Goal: Task Accomplishment & Management: Manage account settings

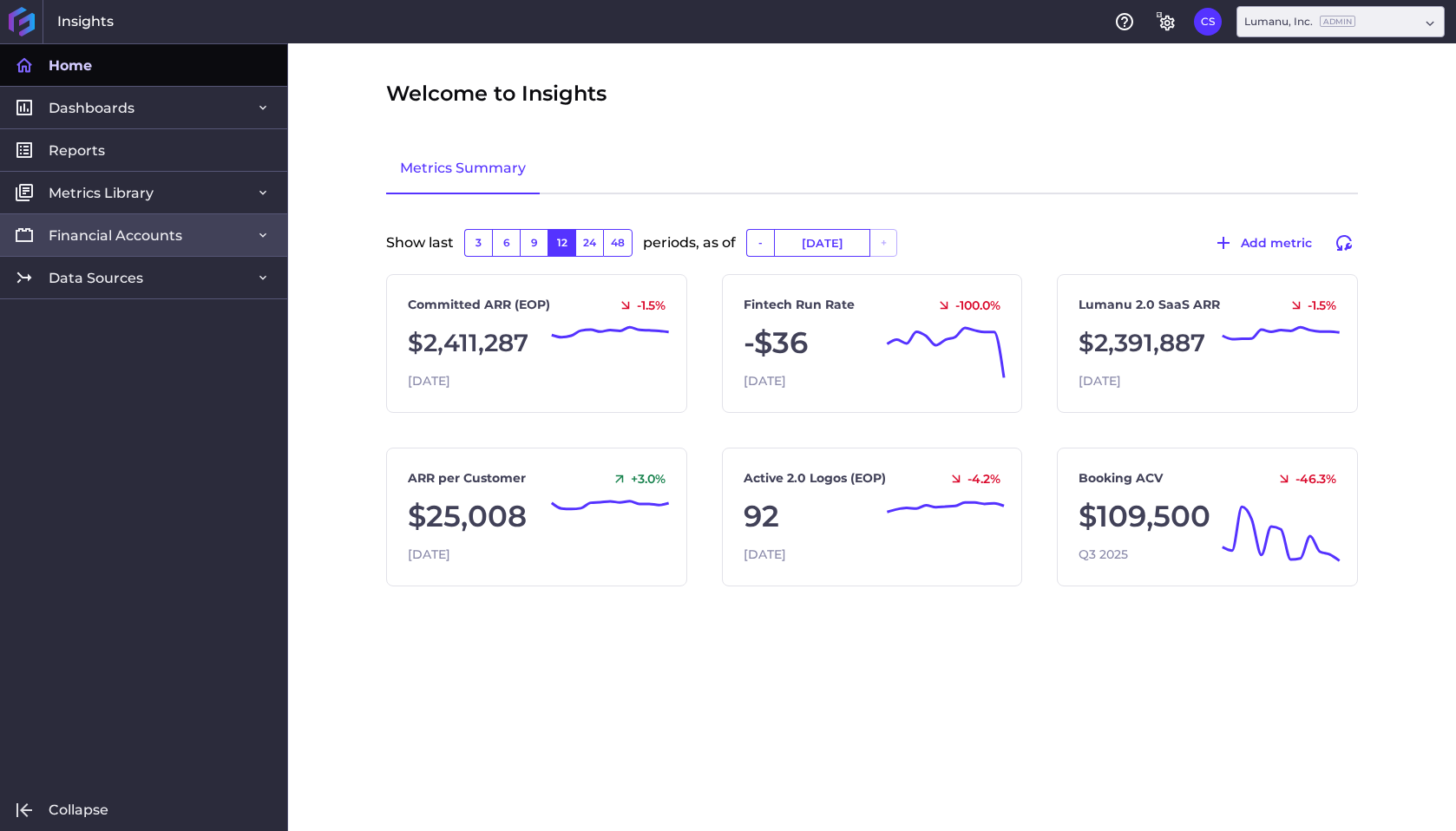
click at [195, 236] on link "Financial Accounts" at bounding box center [143, 234] width 287 height 43
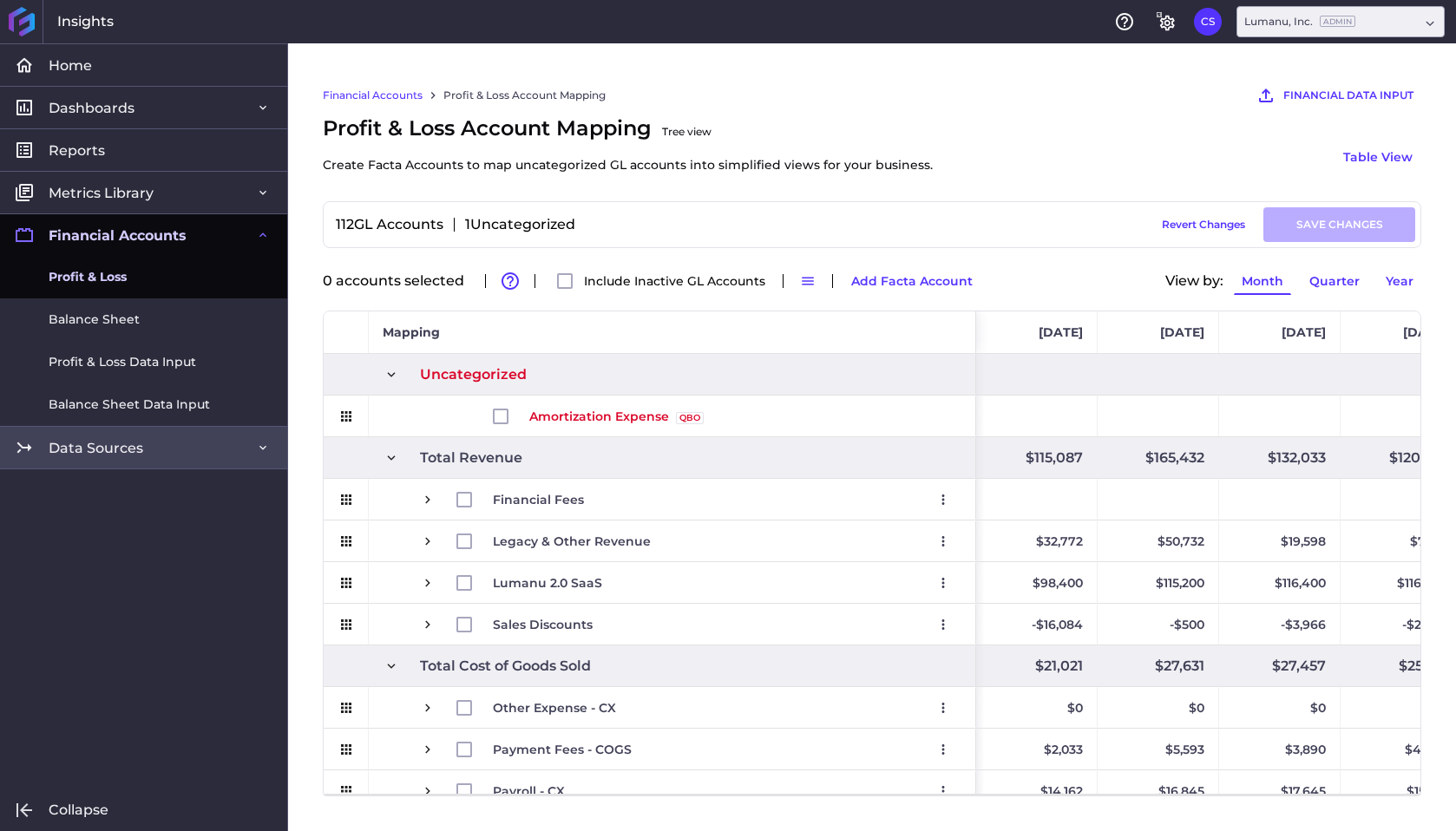
click at [103, 454] on span "Data Sources" at bounding box center [95, 447] width 94 height 18
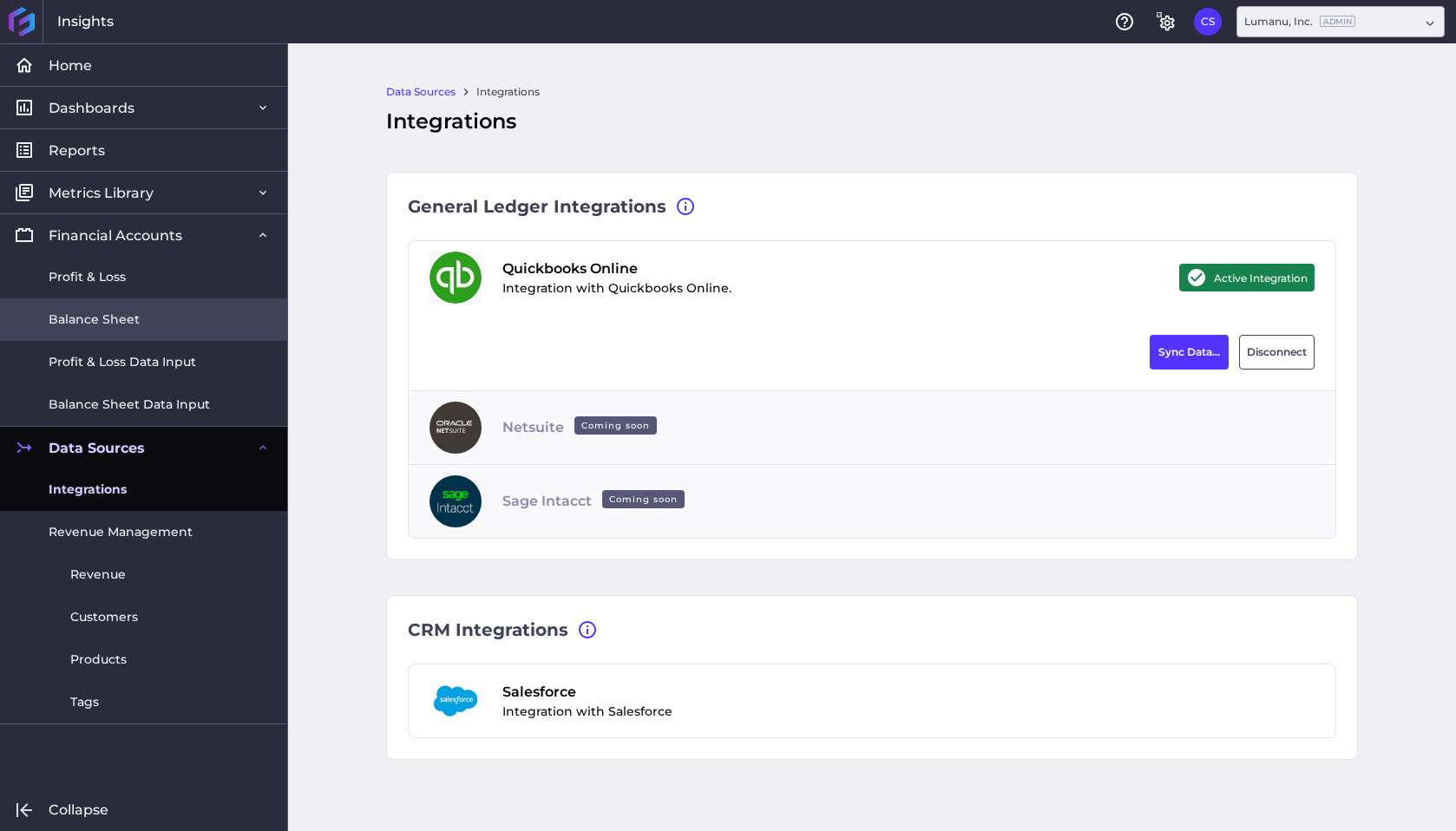
click at [110, 309] on link "Balance Sheet" at bounding box center [143, 319] width 287 height 43
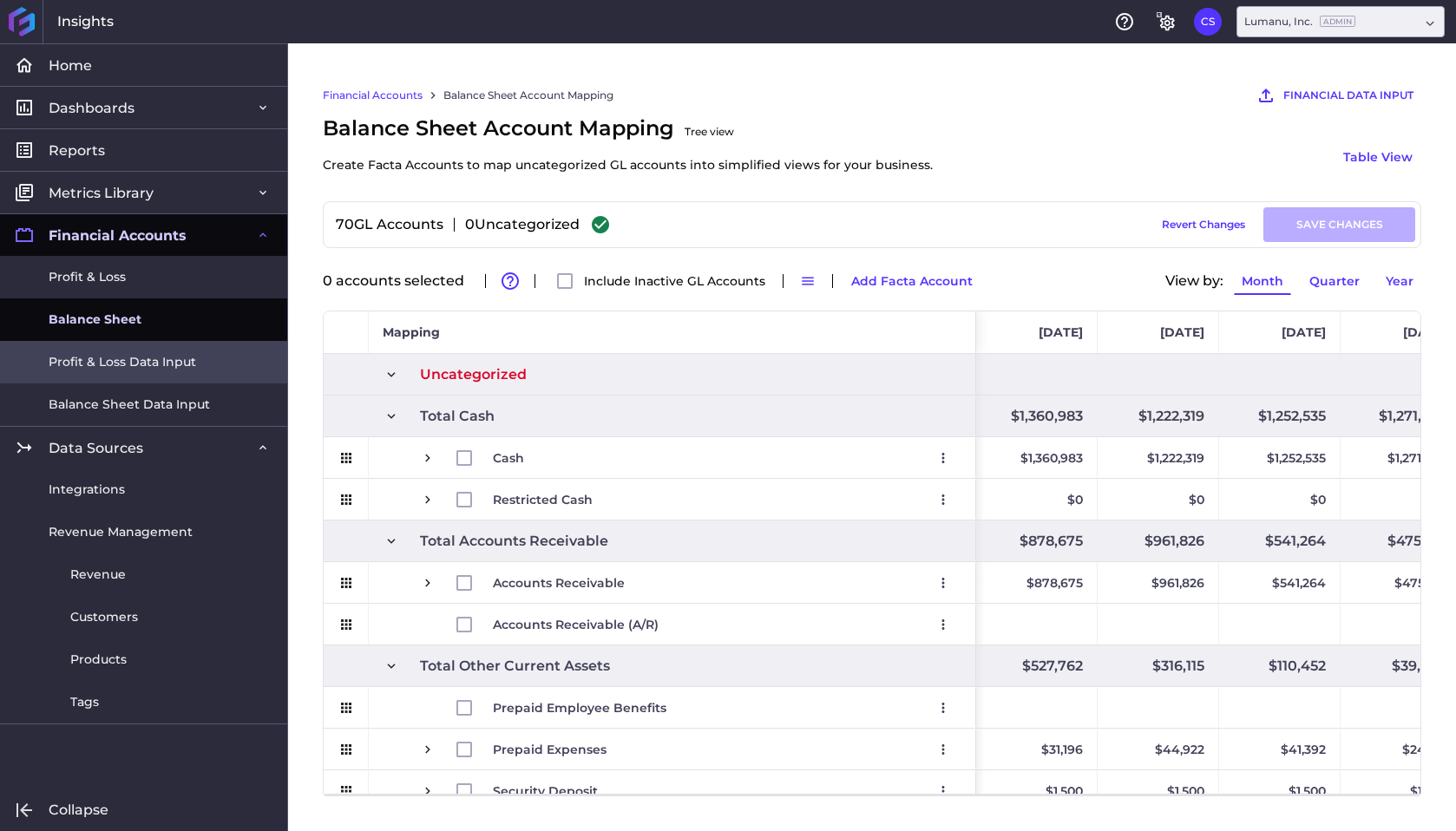
click at [123, 355] on span "Profit & Loss Data Input" at bounding box center [122, 361] width 148 height 18
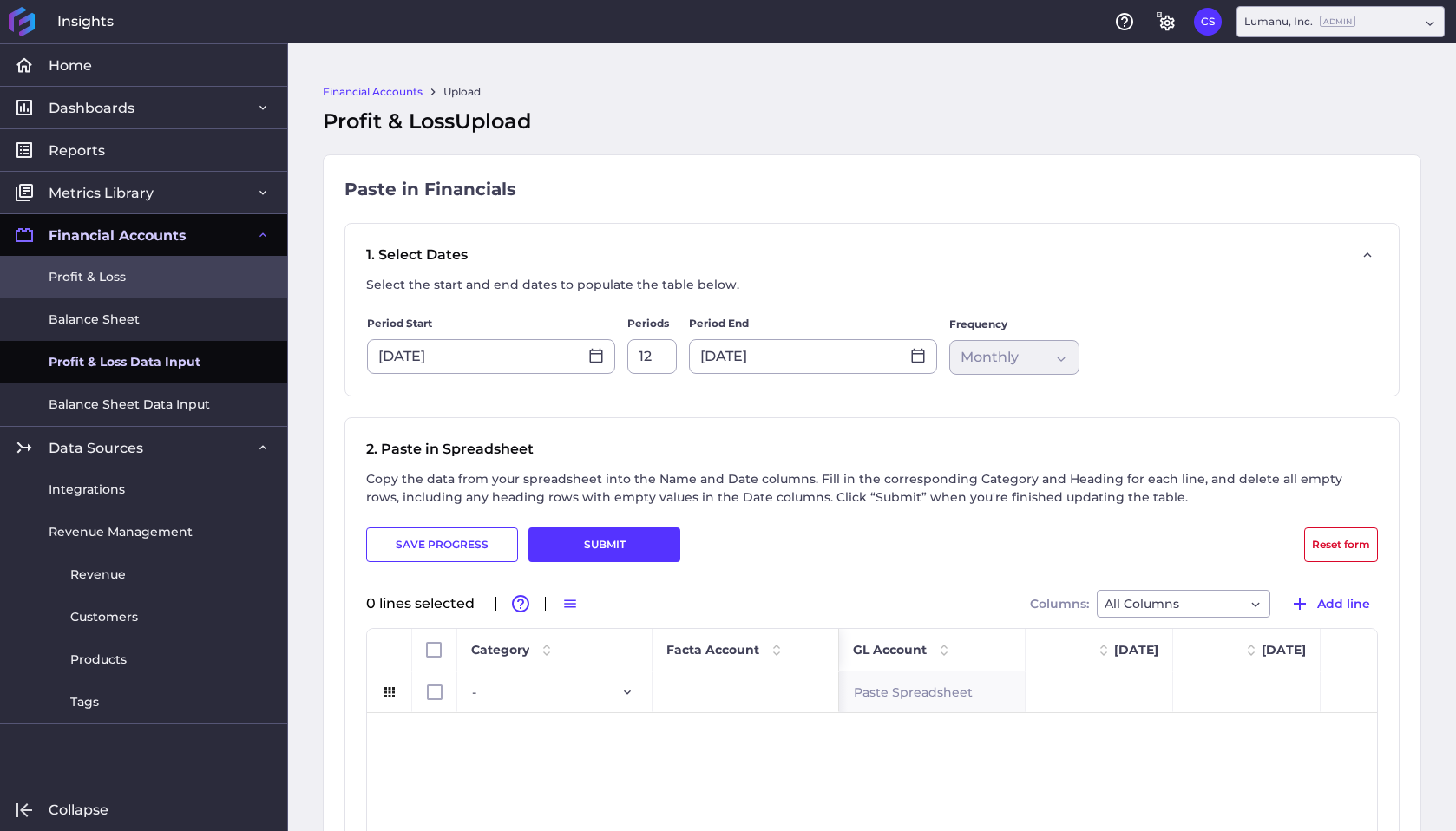
click at [107, 274] on span "Profit & Loss" at bounding box center [87, 276] width 77 height 18
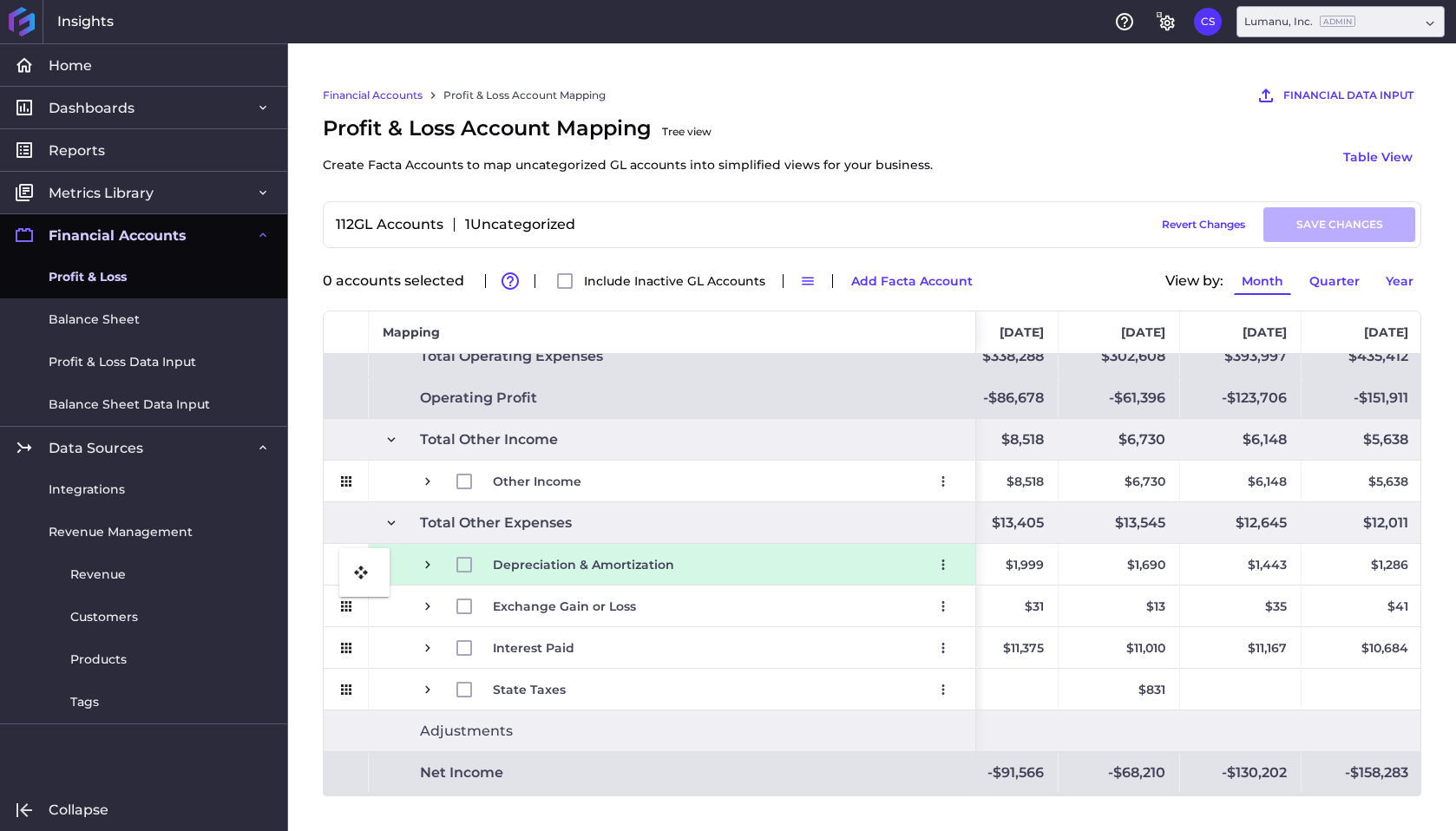
drag, startPoint x: 346, startPoint y: 418, endPoint x: 348, endPoint y: 557, distance: 139.0
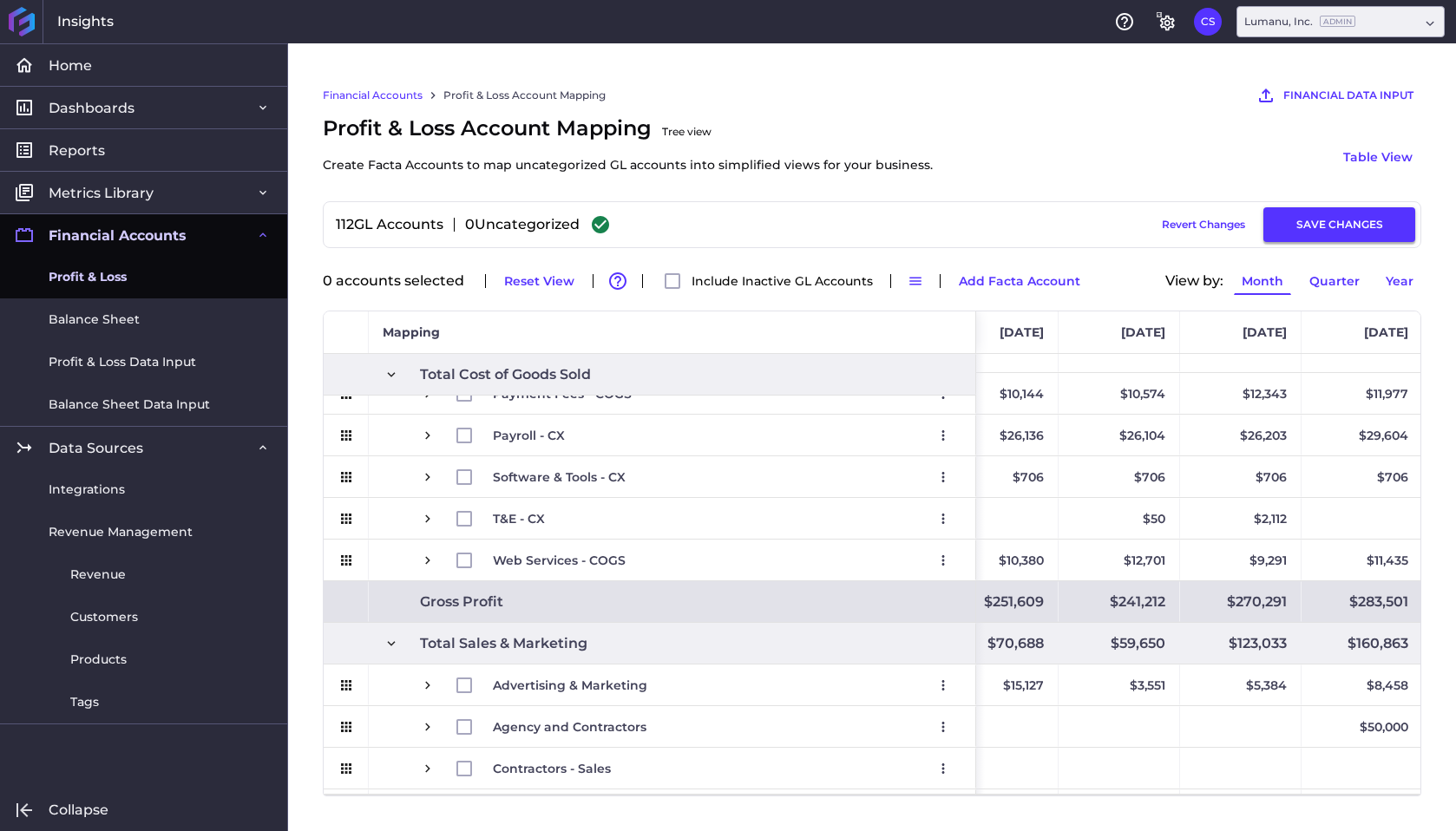
click at [1339, 216] on button "SAVE CHANGES" at bounding box center [1339, 225] width 152 height 34
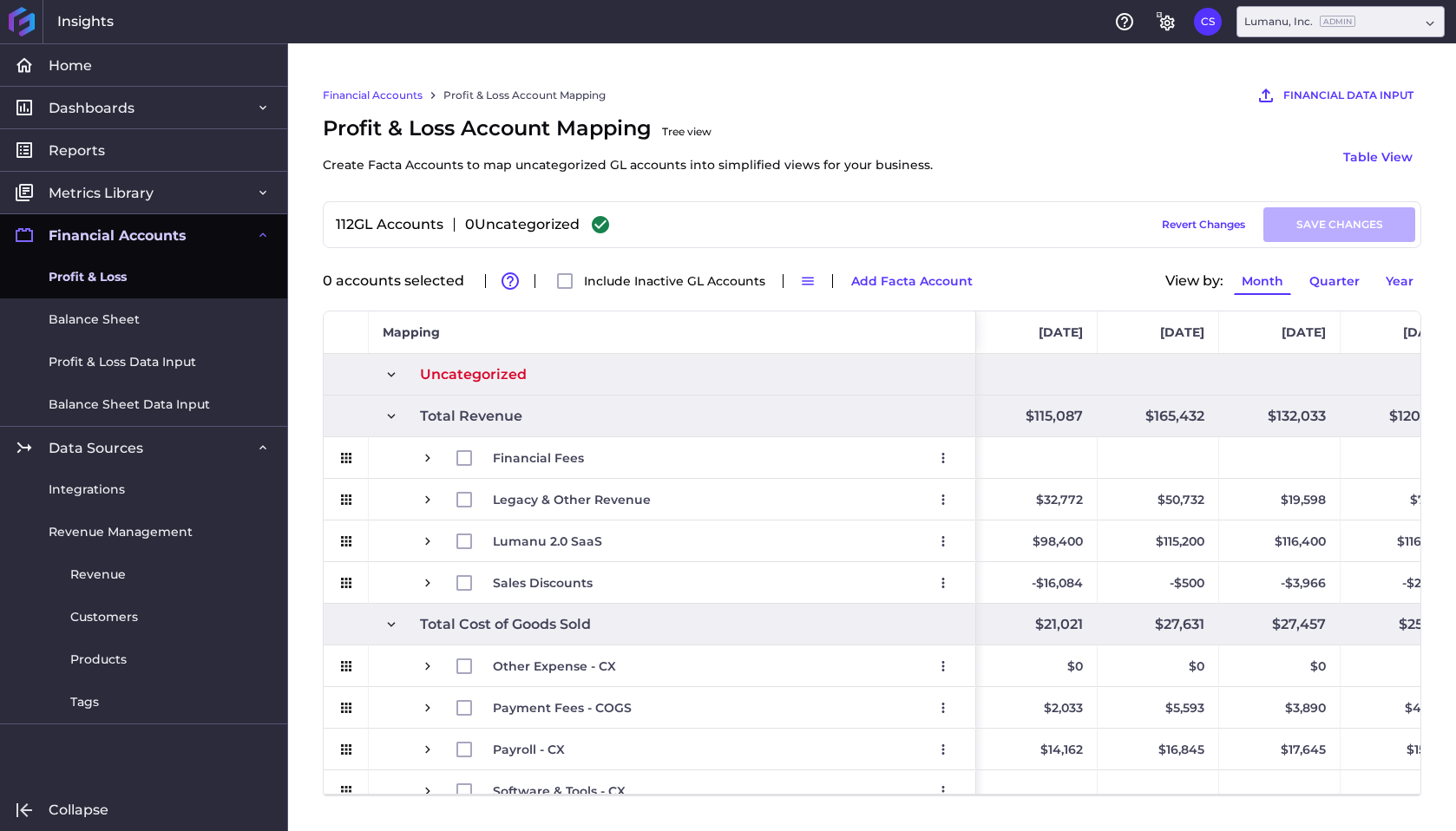
click at [425, 580] on span "Press SPACE to select this row." at bounding box center [427, 582] width 15 height 15
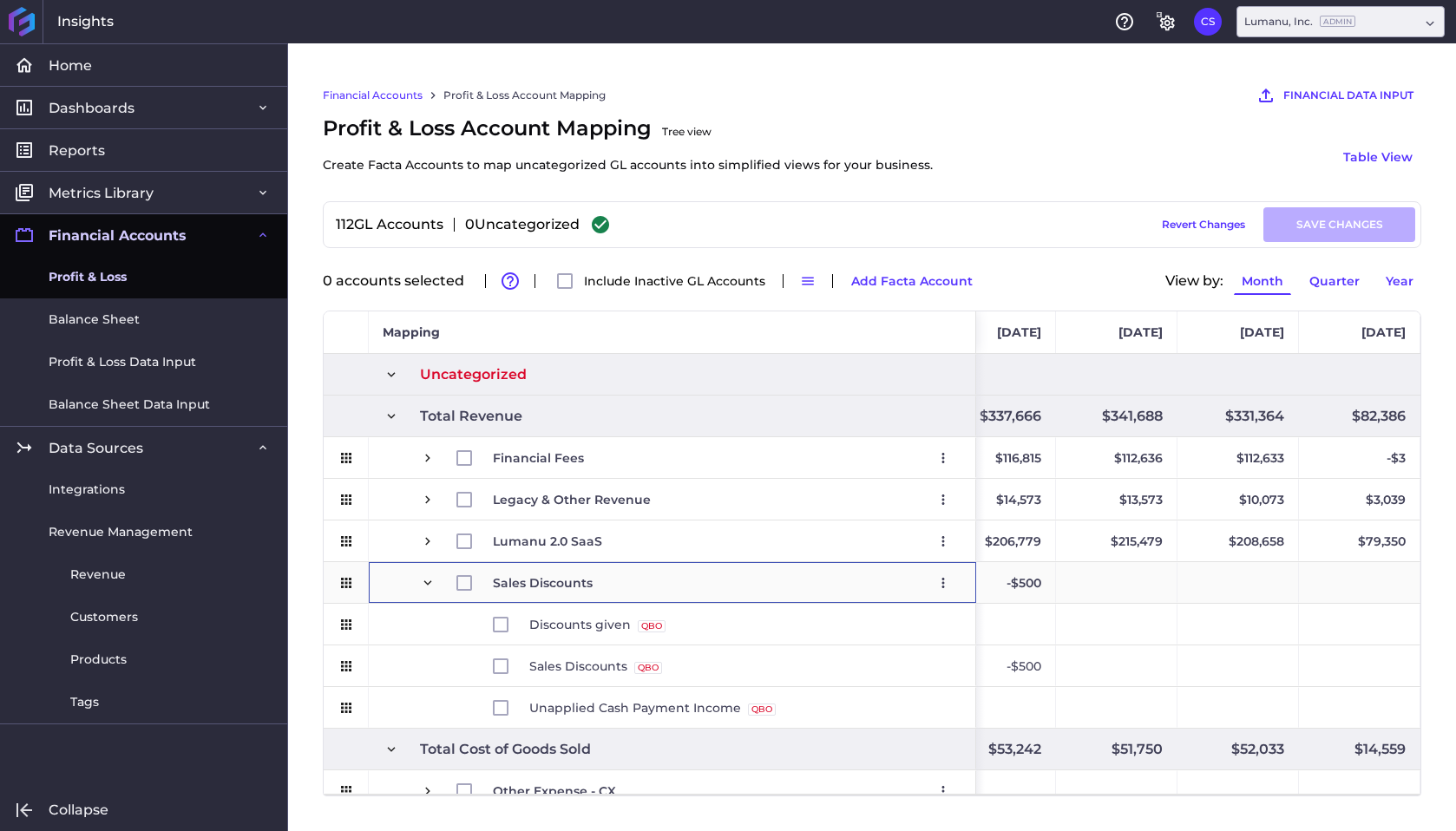
click at [426, 583] on span "Press SPACE to select this row." at bounding box center [427, 582] width 15 height 15
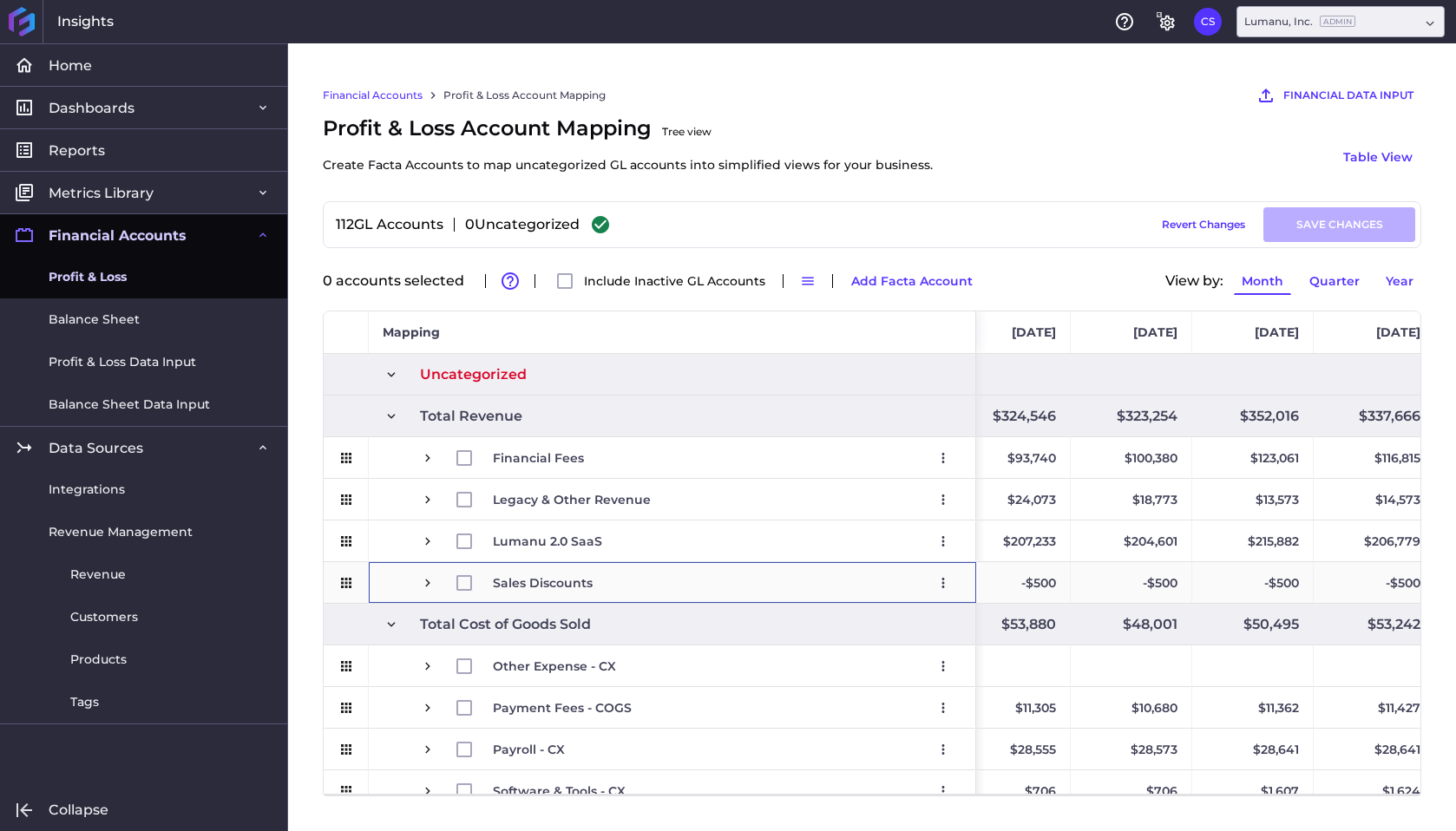
scroll to position [0, 7522]
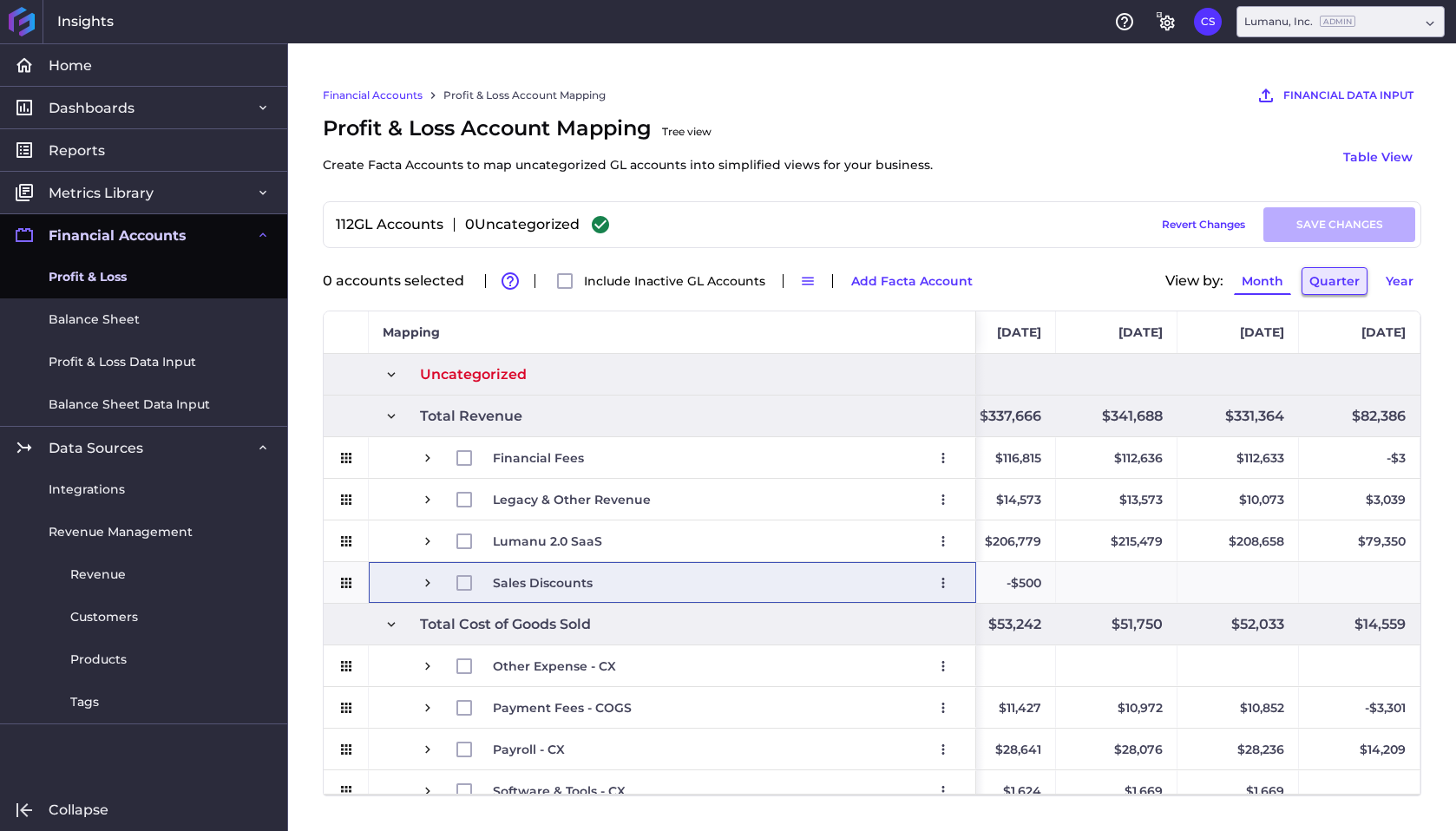
click at [1345, 282] on button "Quarter" at bounding box center [1334, 280] width 66 height 28
click at [1341, 278] on button "Quarter" at bounding box center [1334, 280] width 66 height 28
click at [1334, 279] on button "Quarter" at bounding box center [1334, 280] width 66 height 28
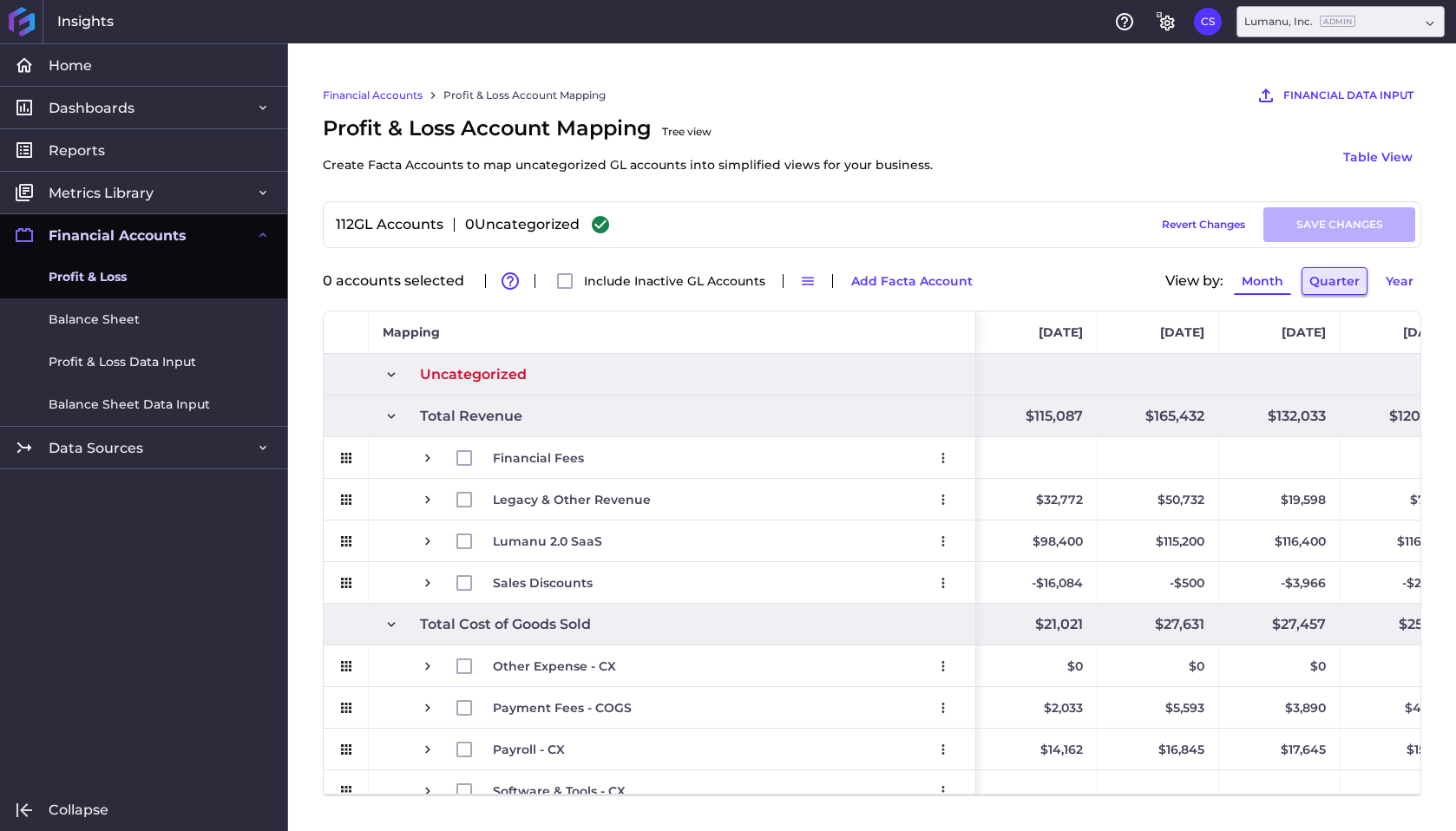
click at [1343, 283] on button "Quarter" at bounding box center [1334, 280] width 66 height 28
click at [1379, 160] on button "Table View" at bounding box center [1378, 156] width 87 height 28
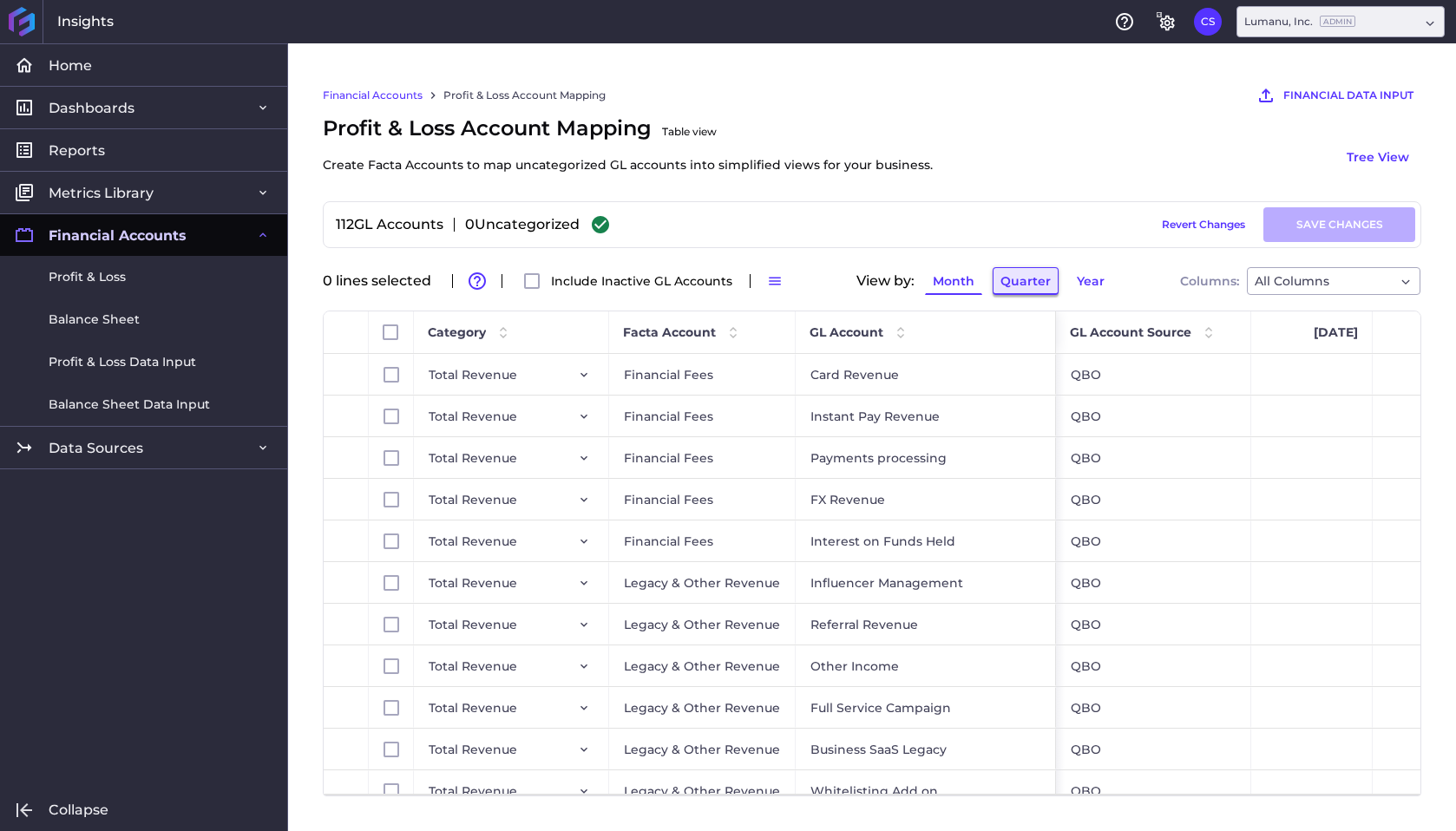
click at [1036, 288] on button "Quarter" at bounding box center [1025, 280] width 66 height 28
click at [1080, 275] on button "Quarter" at bounding box center [1079, 280] width 66 height 28
click at [1373, 157] on button "Tree View" at bounding box center [1378, 156] width 87 height 28
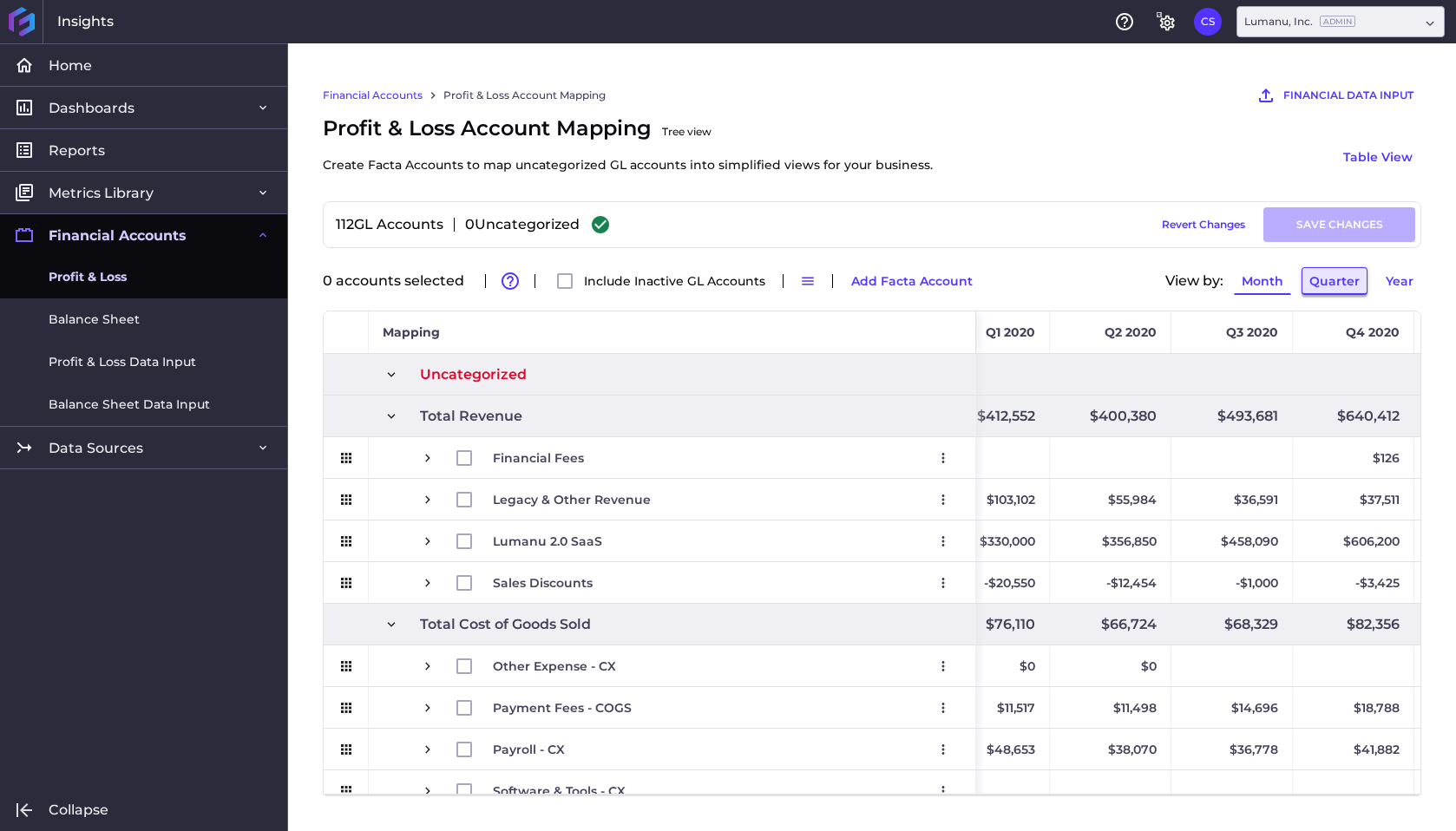
click at [1329, 287] on button "Quarter" at bounding box center [1334, 280] width 66 height 28
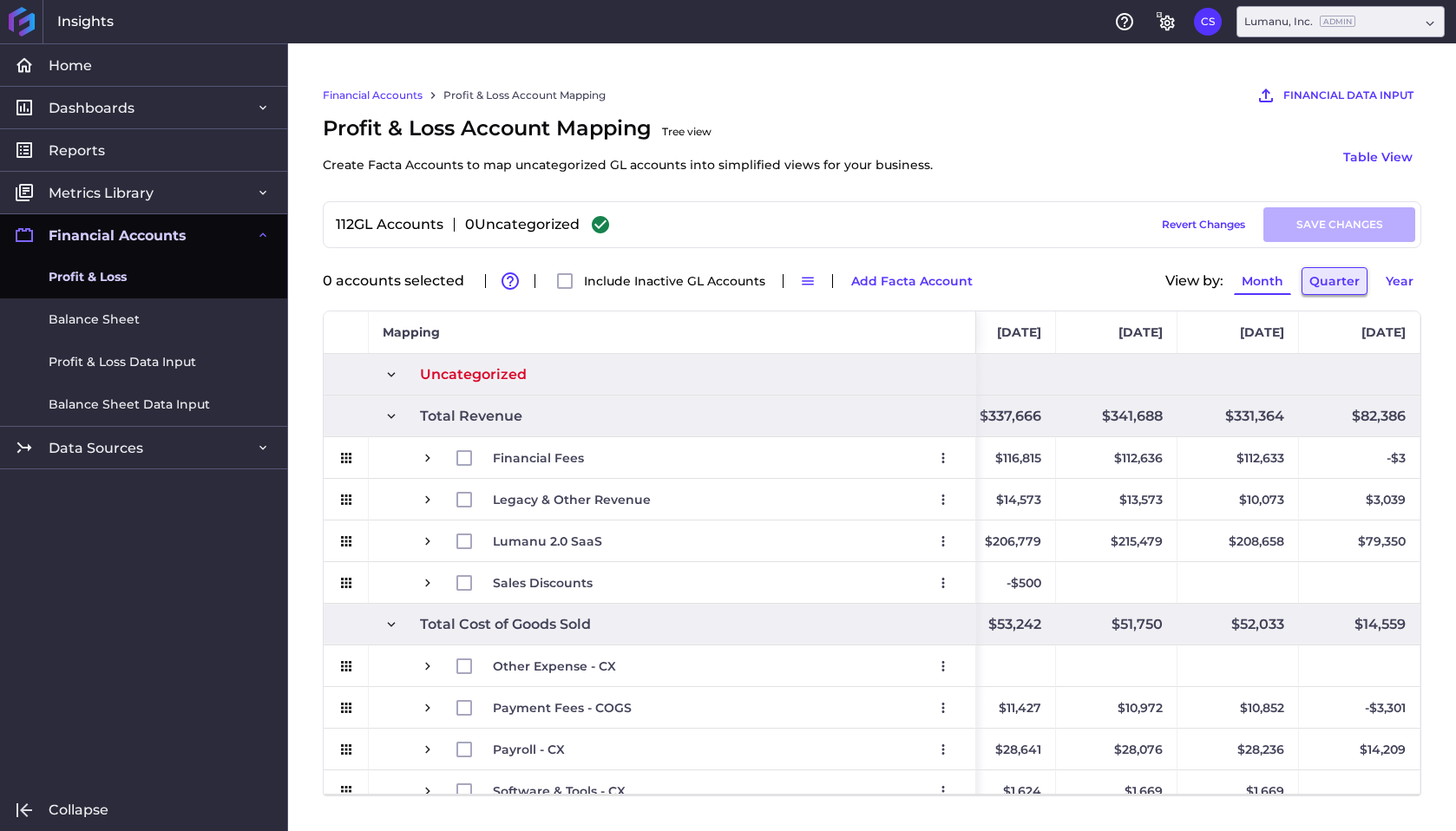
click at [1322, 284] on button "Quarter" at bounding box center [1334, 280] width 66 height 28
click at [426, 585] on span "Press SPACE to select this row." at bounding box center [427, 582] width 15 height 15
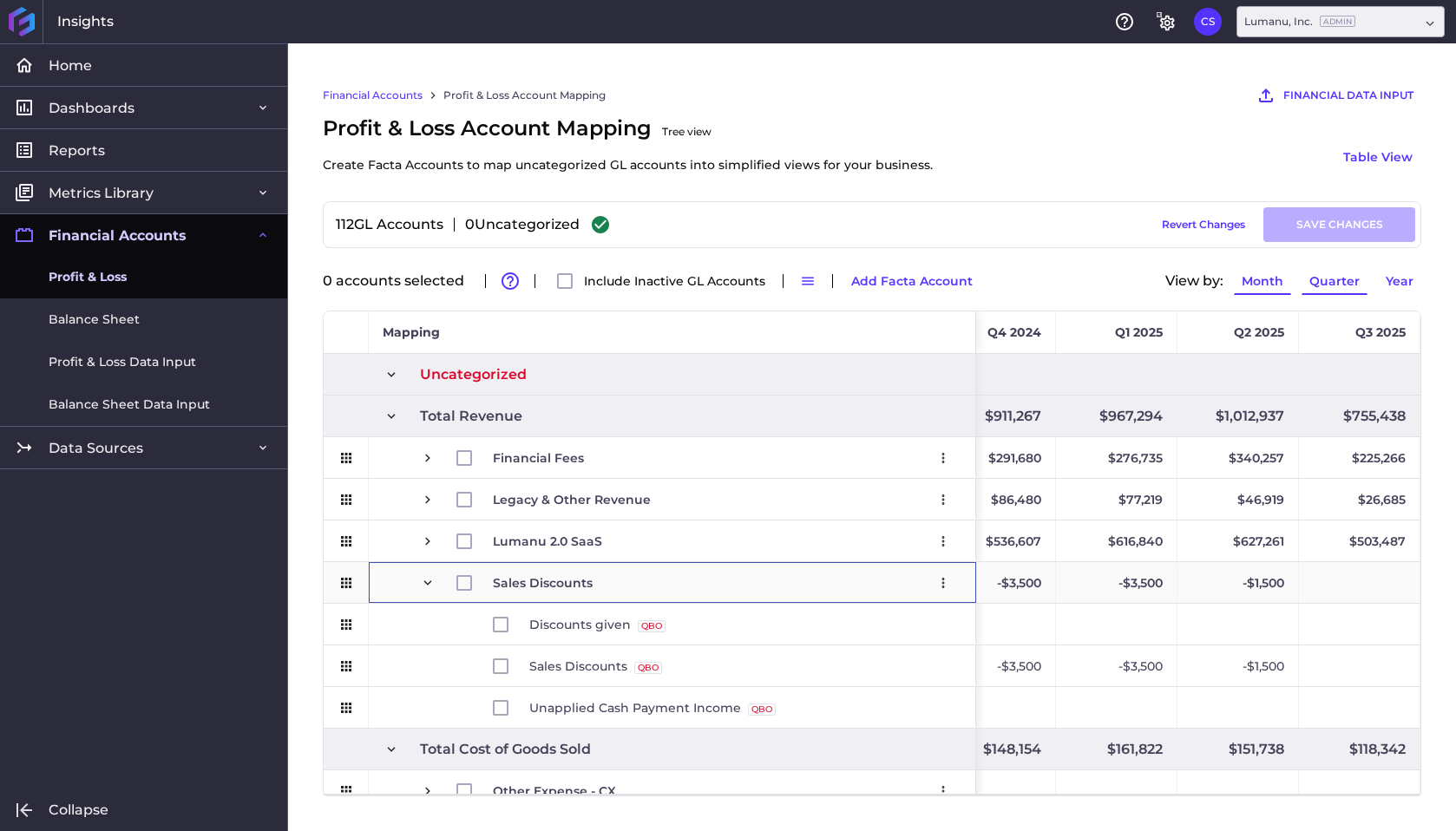
click at [426, 585] on span "Press SPACE to select this row." at bounding box center [427, 582] width 15 height 15
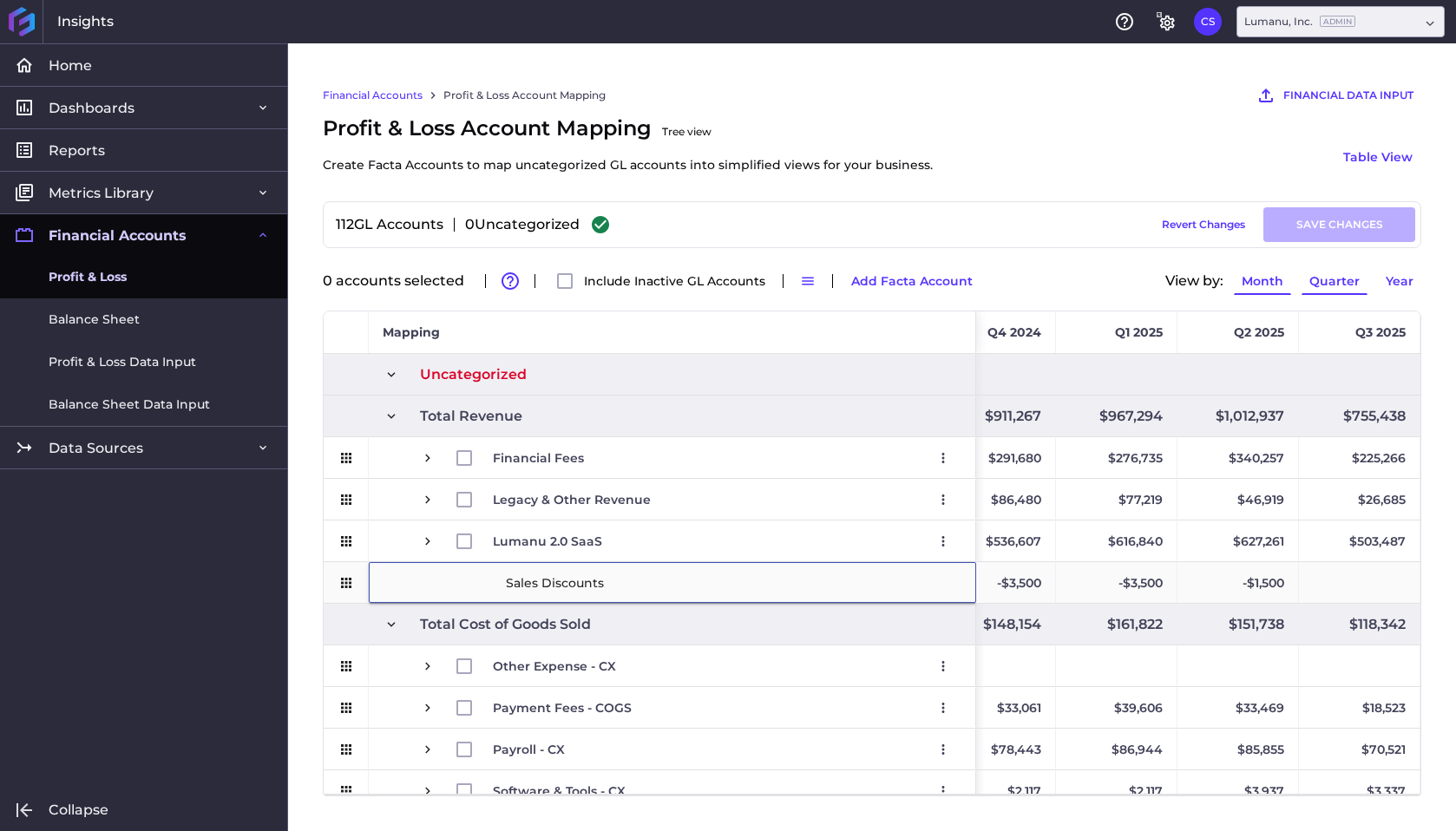
click at [426, 585] on div "Sales Discounts" at bounding box center [672, 582] width 607 height 41
click at [398, 646] on span "Other Expense - CX Edit Remove" at bounding box center [672, 666] width 578 height 40
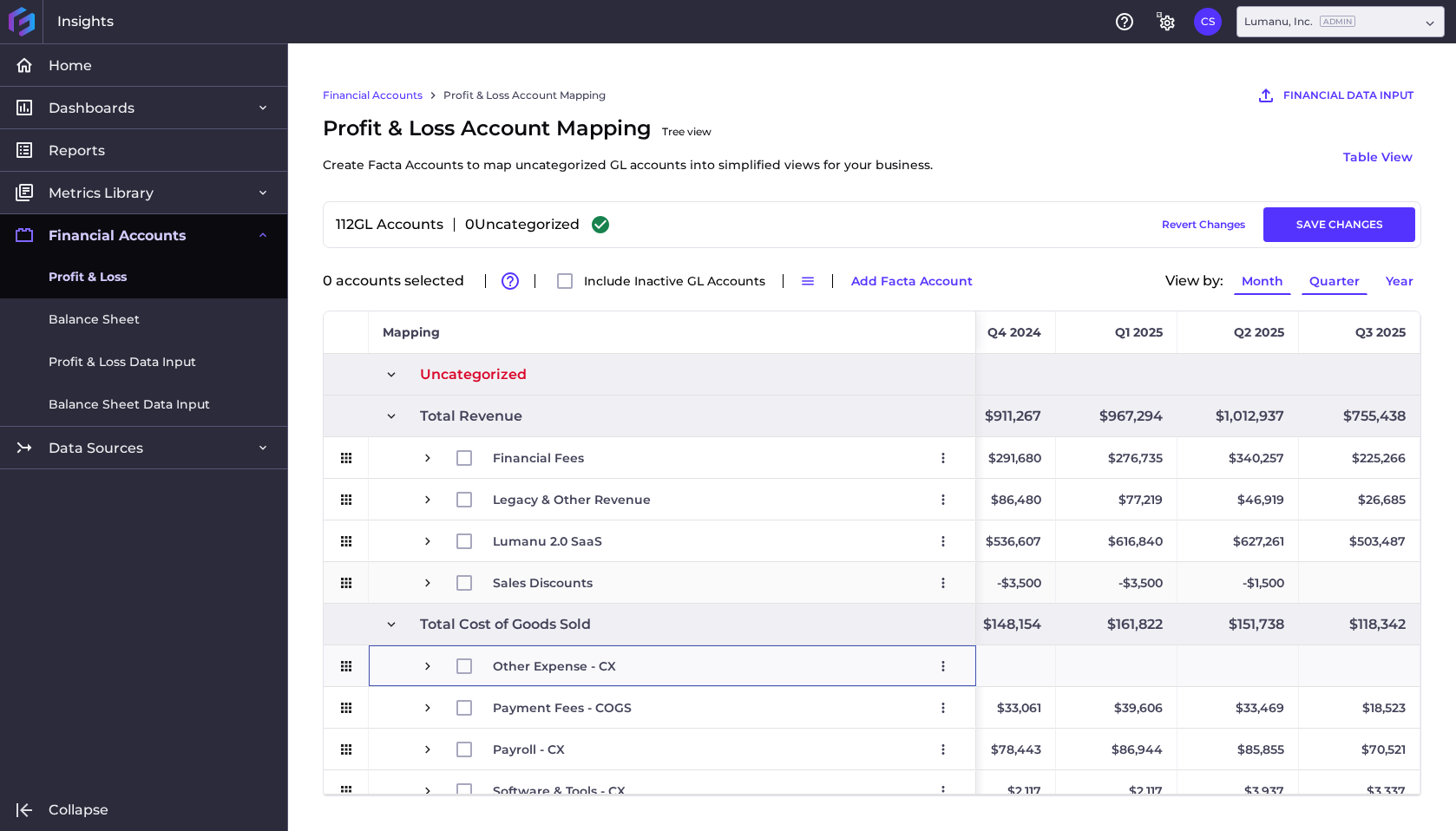
click at [422, 580] on span "Press SPACE to select this row." at bounding box center [427, 582] width 15 height 15
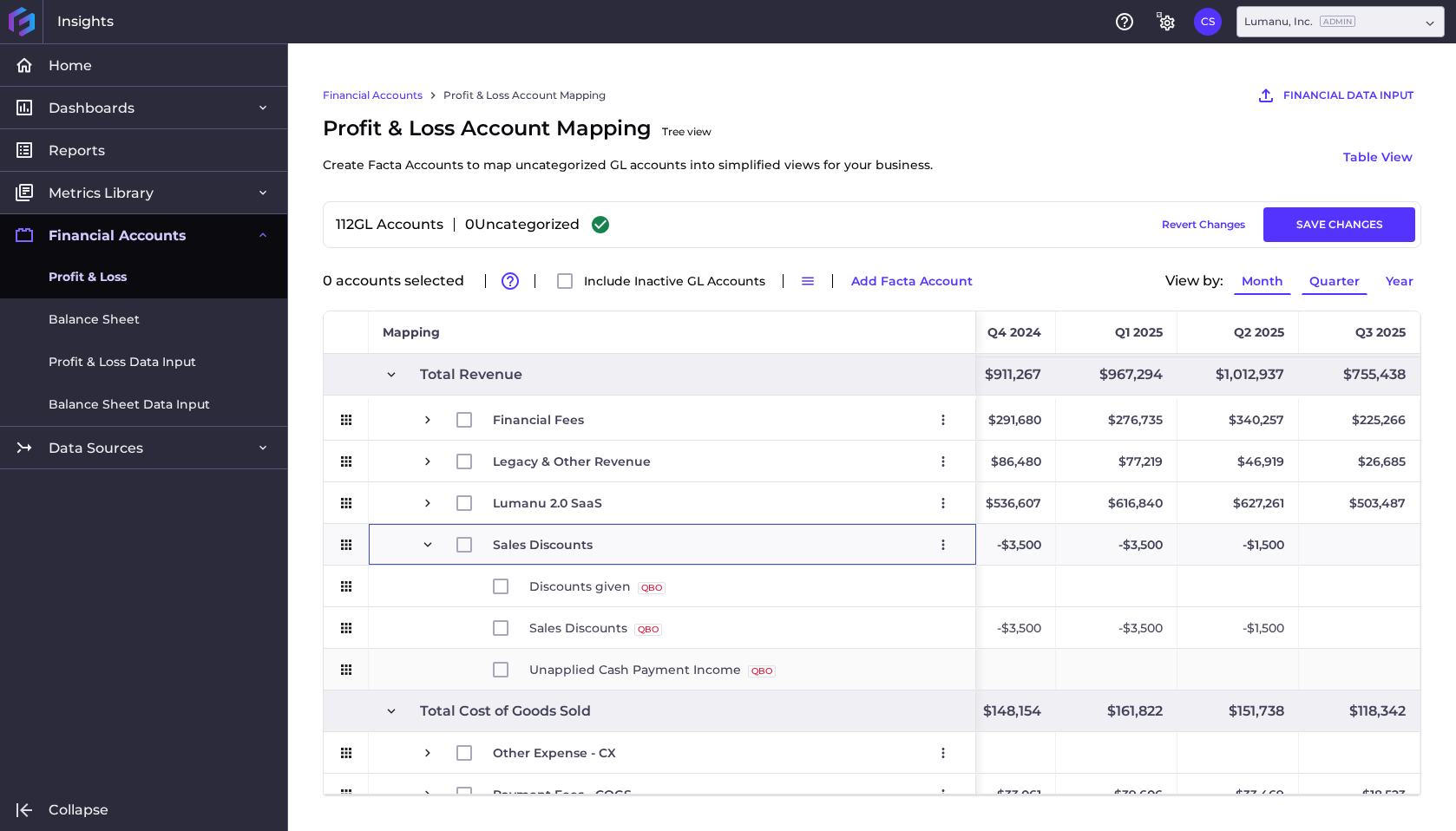
scroll to position [32, 0]
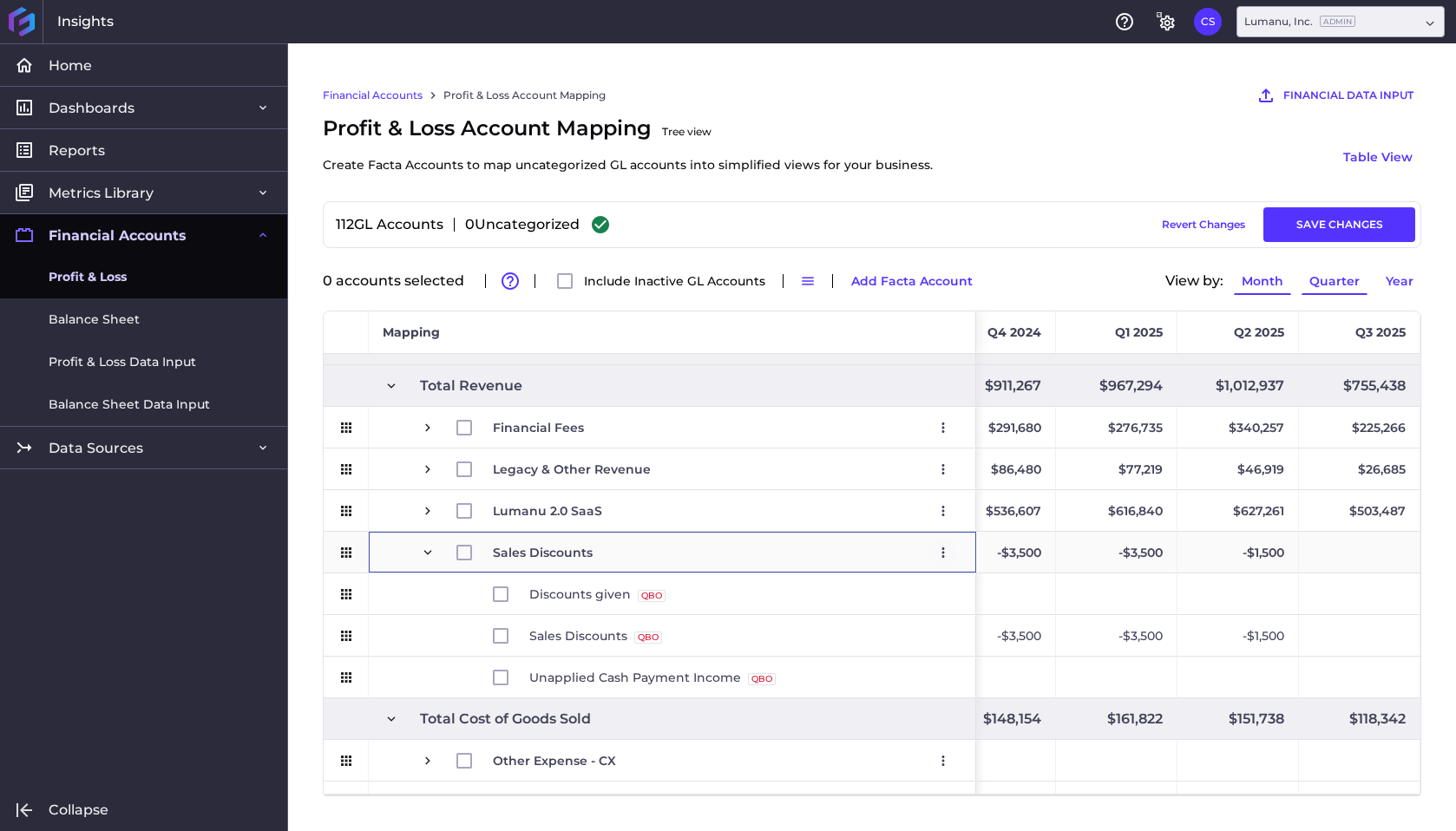
click at [941, 546] on icon "User Menu" at bounding box center [943, 553] width 15 height 15
click at [915, 579] on button "Edit" at bounding box center [844, 589] width 226 height 39
click at [912, 613] on span "Discounts given QBO Source" at bounding box center [690, 594] width 542 height 40
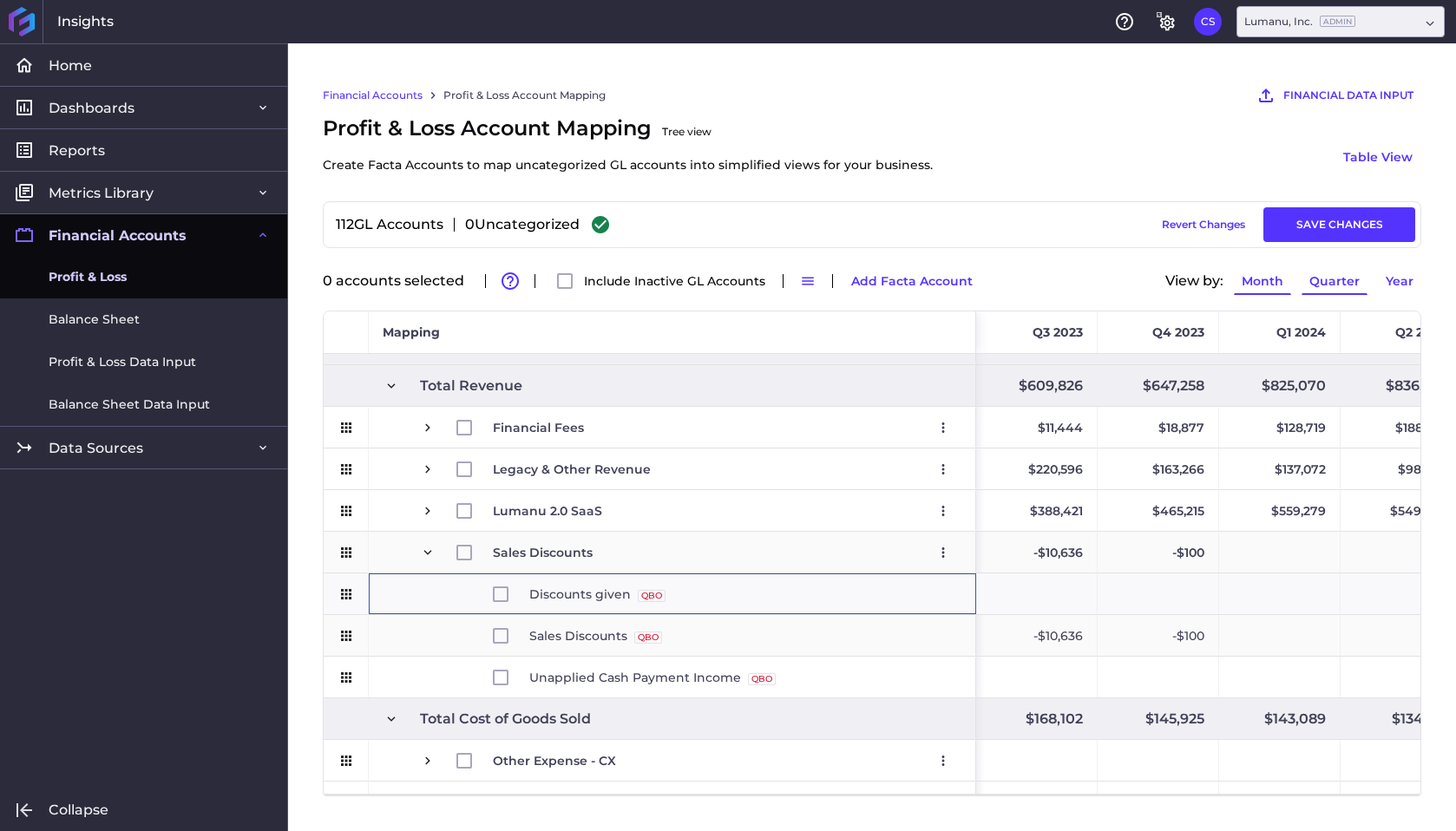
scroll to position [0, 9953]
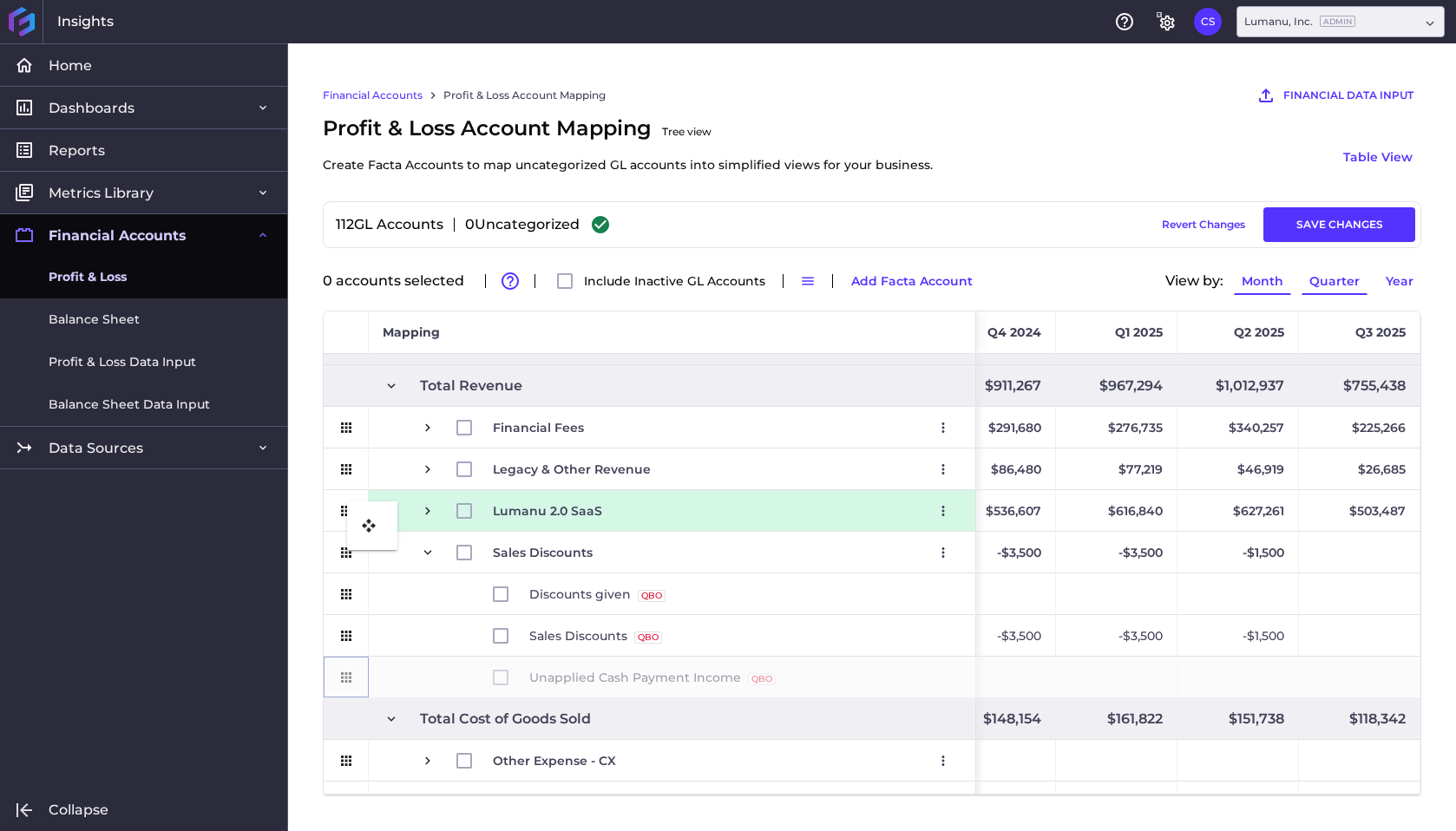
drag, startPoint x: 346, startPoint y: 678, endPoint x: 356, endPoint y: 512, distance: 166.3
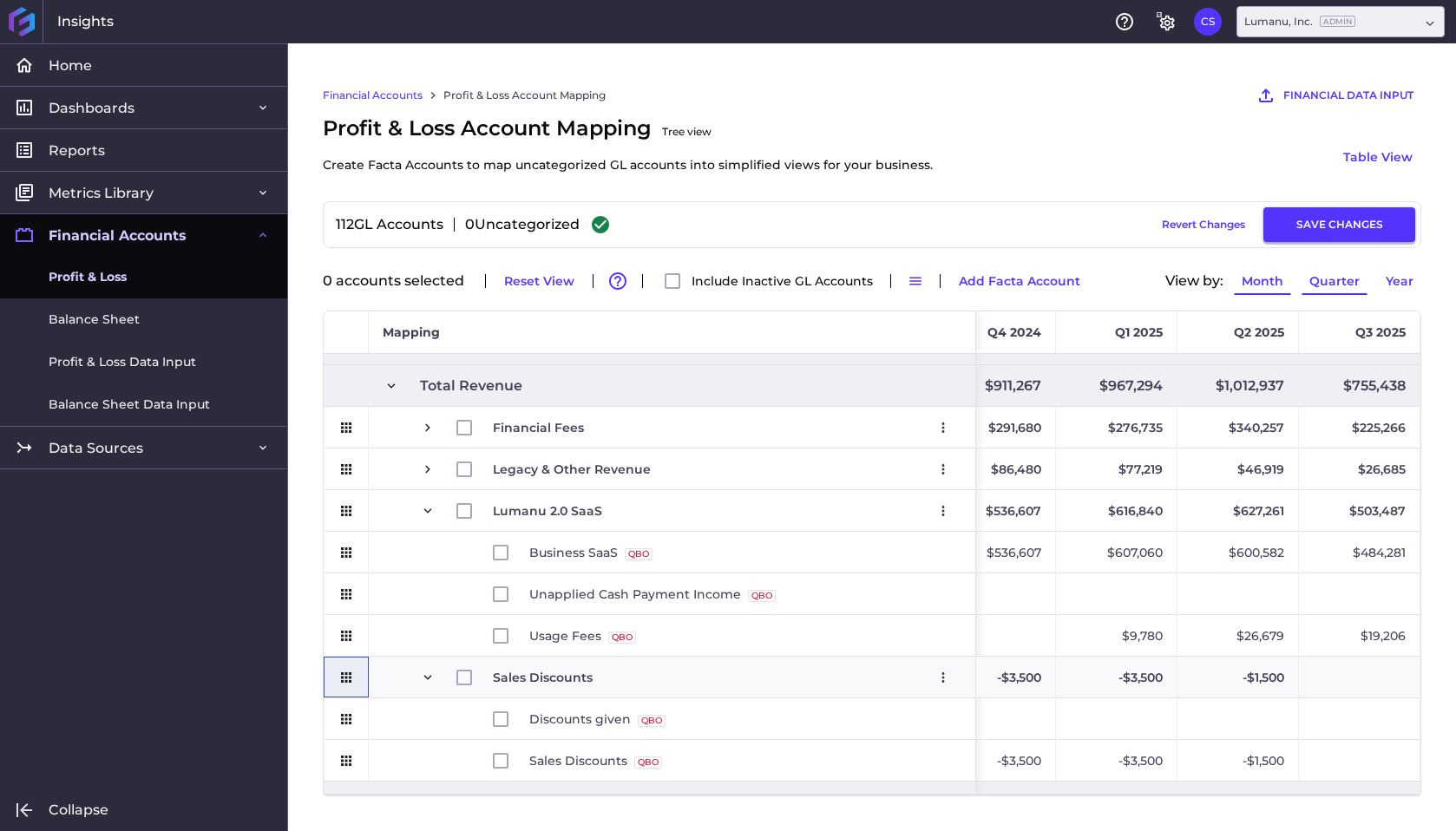
click at [1348, 225] on button "SAVE CHANGES" at bounding box center [1339, 225] width 152 height 34
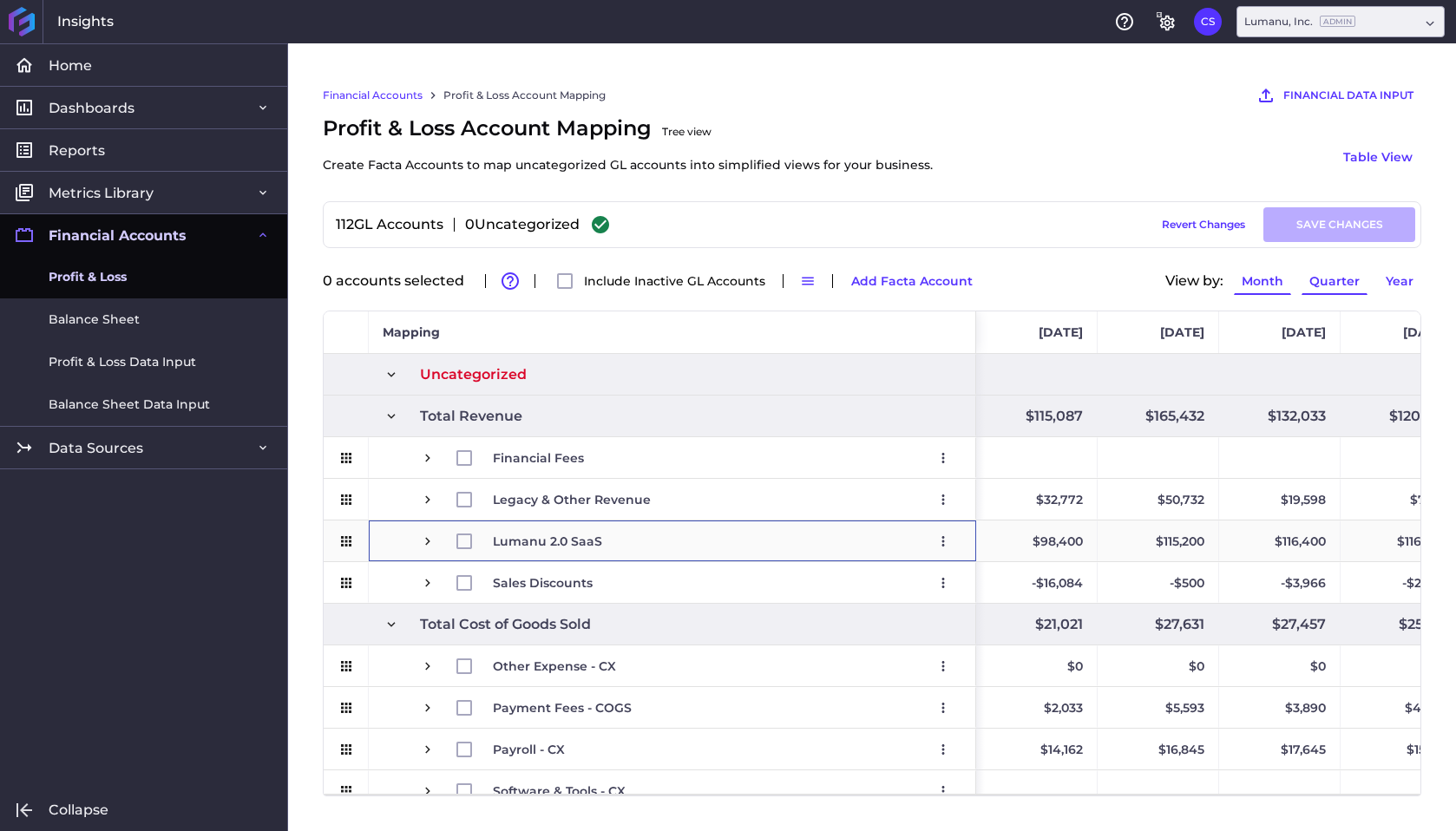
click at [430, 538] on span "Press SPACE to select this row." at bounding box center [427, 541] width 15 height 15
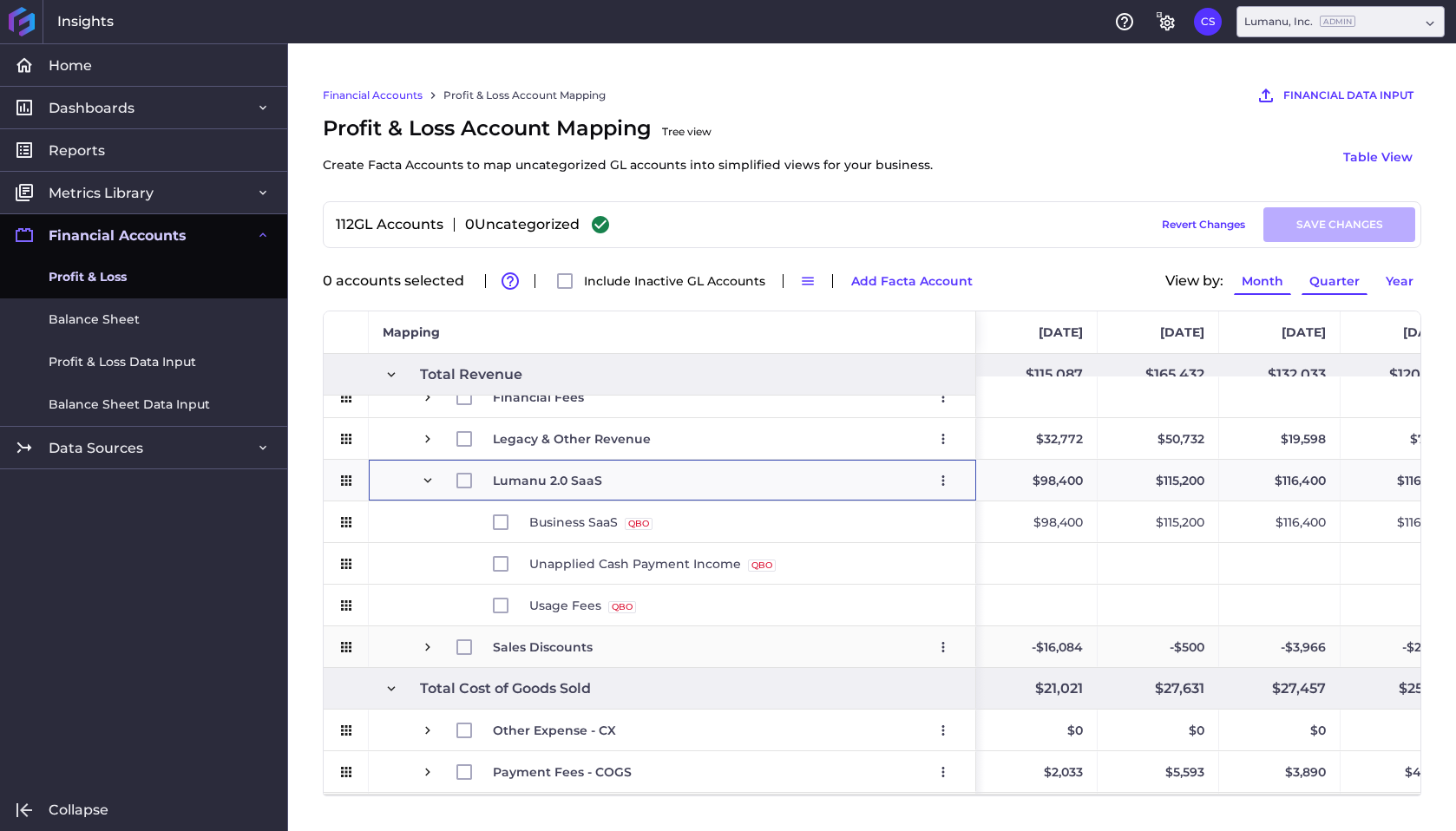
click at [427, 643] on span "Press SPACE to select this row." at bounding box center [427, 647] width 15 height 15
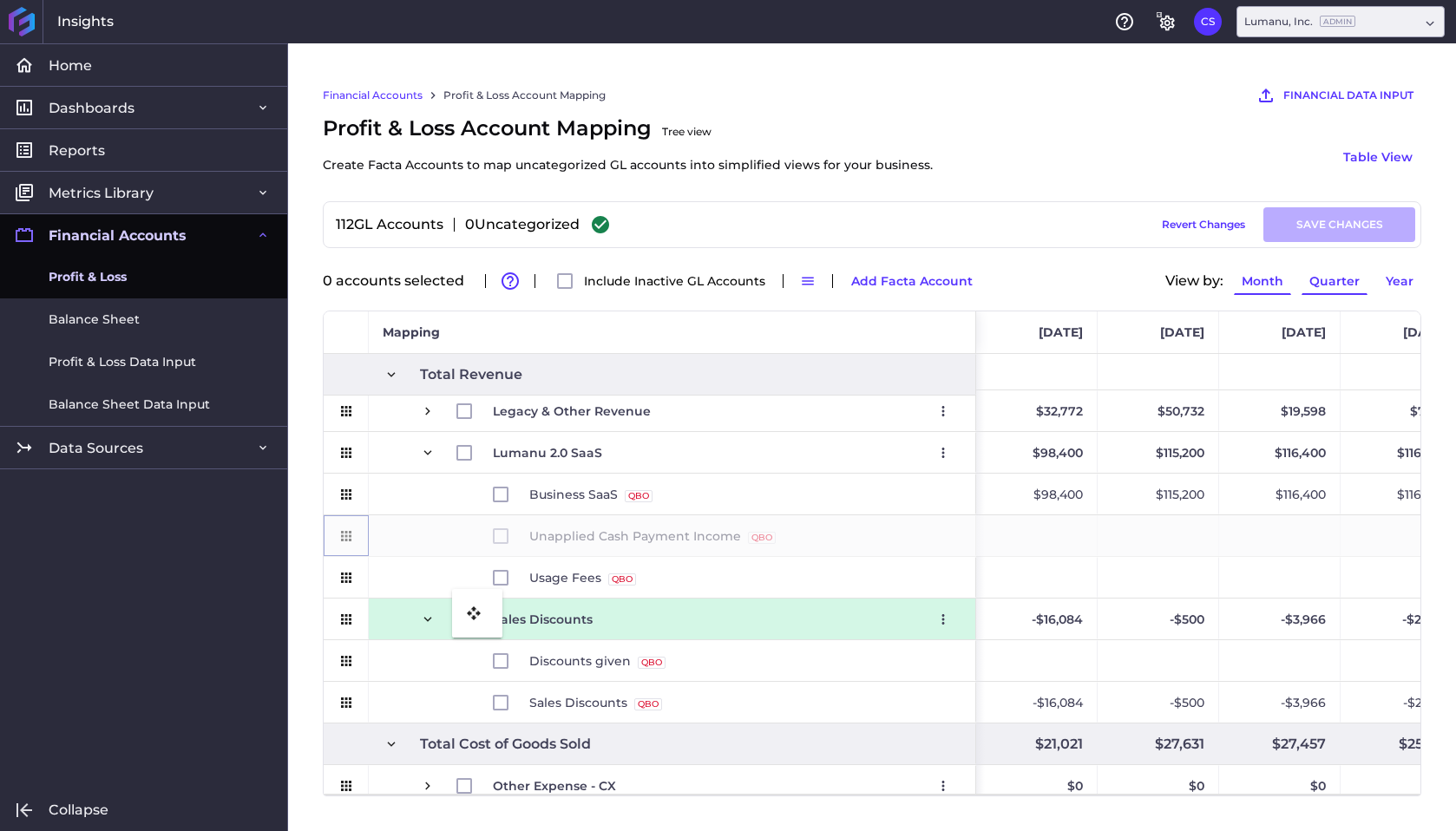
drag, startPoint x: 344, startPoint y: 532, endPoint x: 461, endPoint y: 599, distance: 134.8
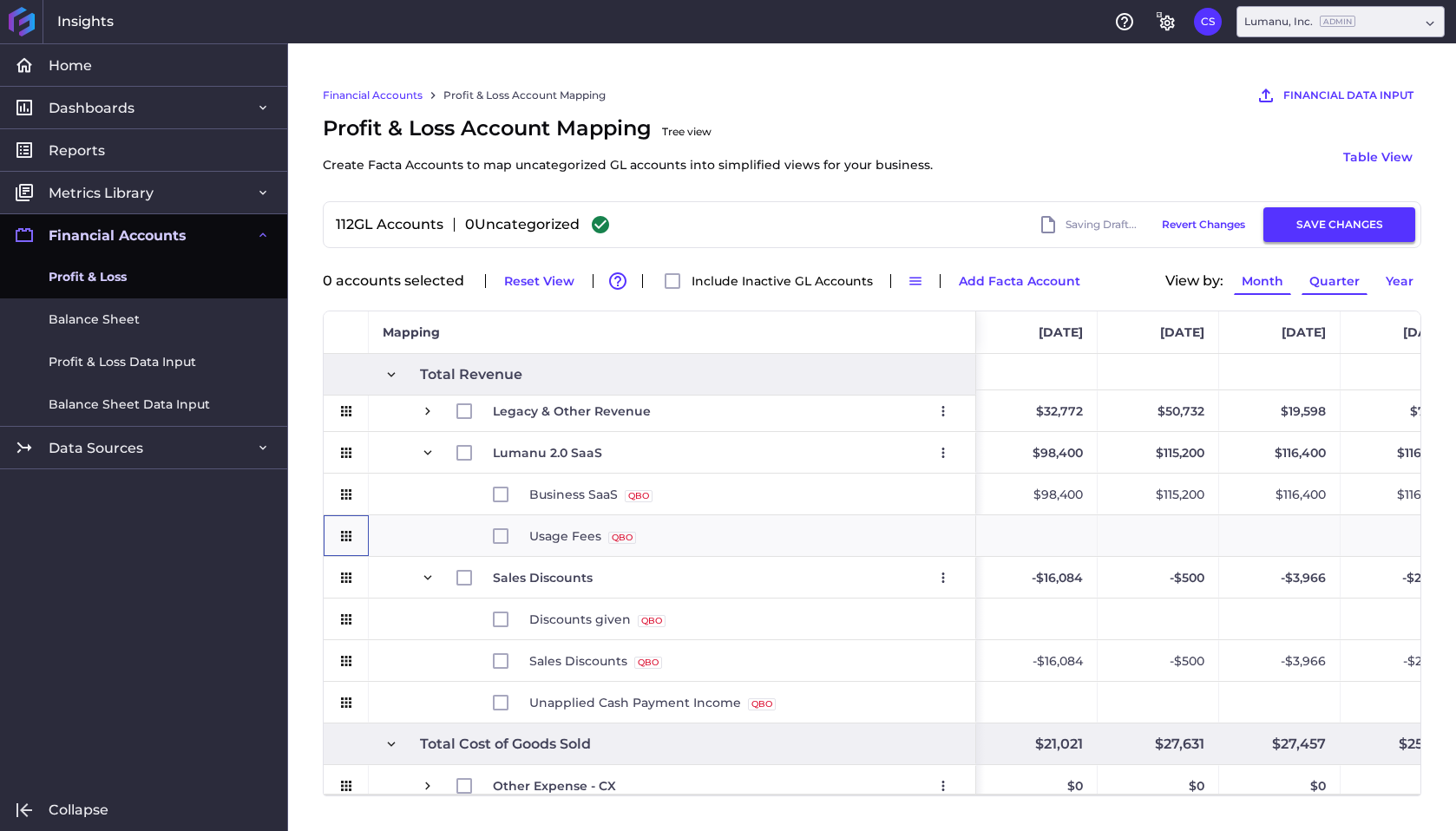
click at [1342, 220] on button "SAVE CHANGES" at bounding box center [1339, 225] width 152 height 34
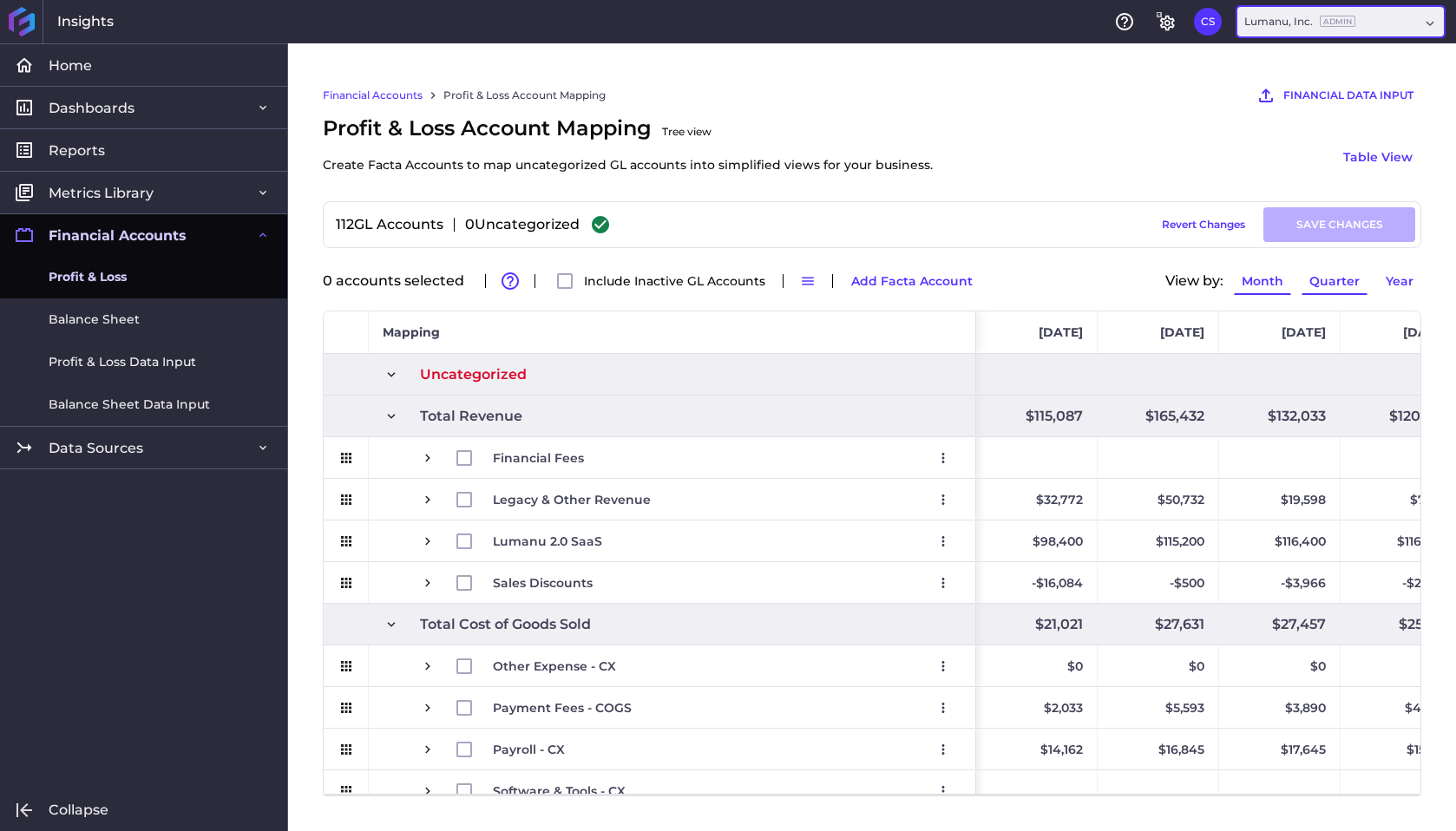
click at [1410, 18] on div "Lumanu, Inc. Admin" at bounding box center [1331, 22] width 174 height 15
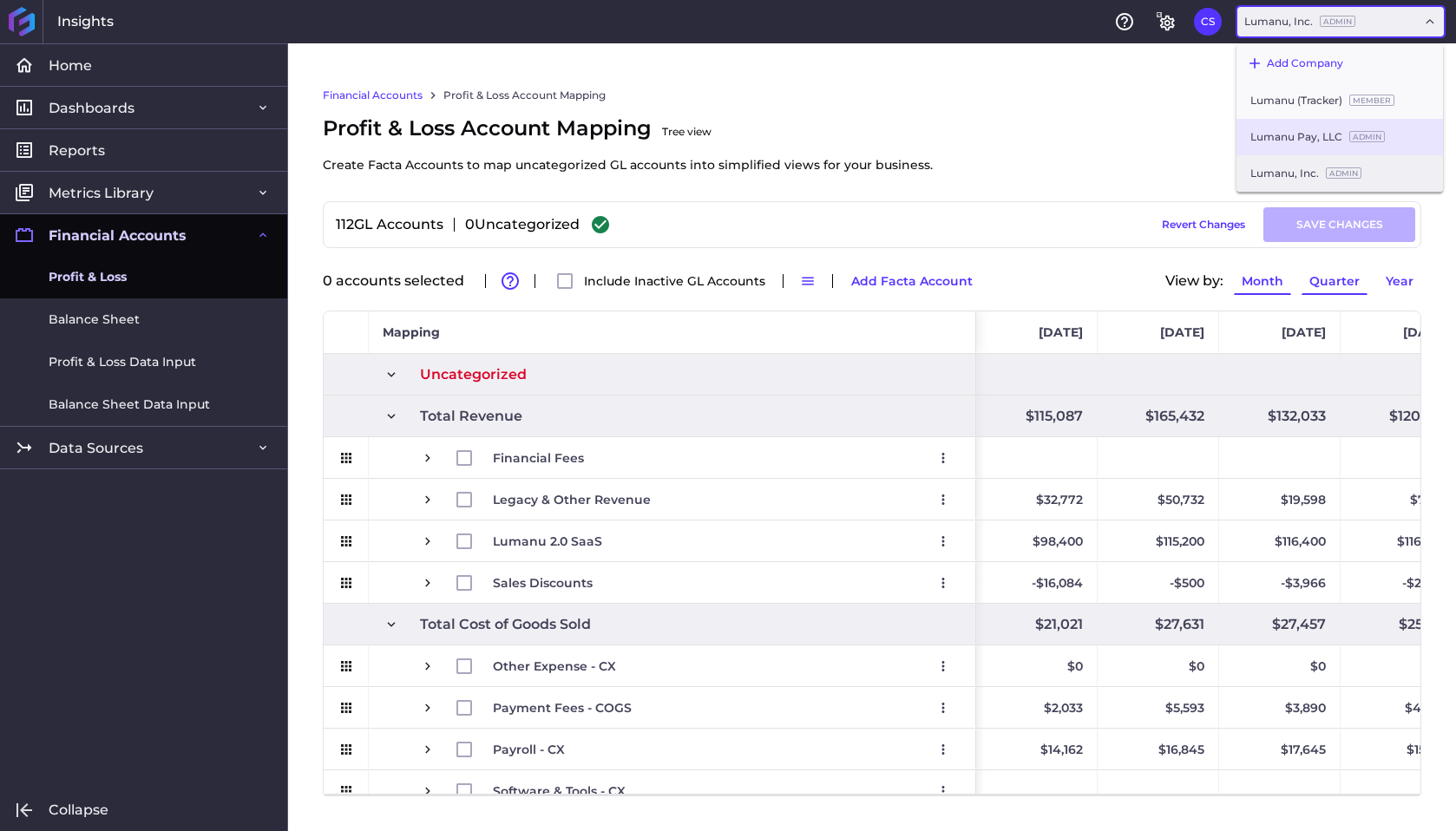
click at [1313, 125] on div "Lumanu Pay, LLC Admin" at bounding box center [1340, 137] width 207 height 36
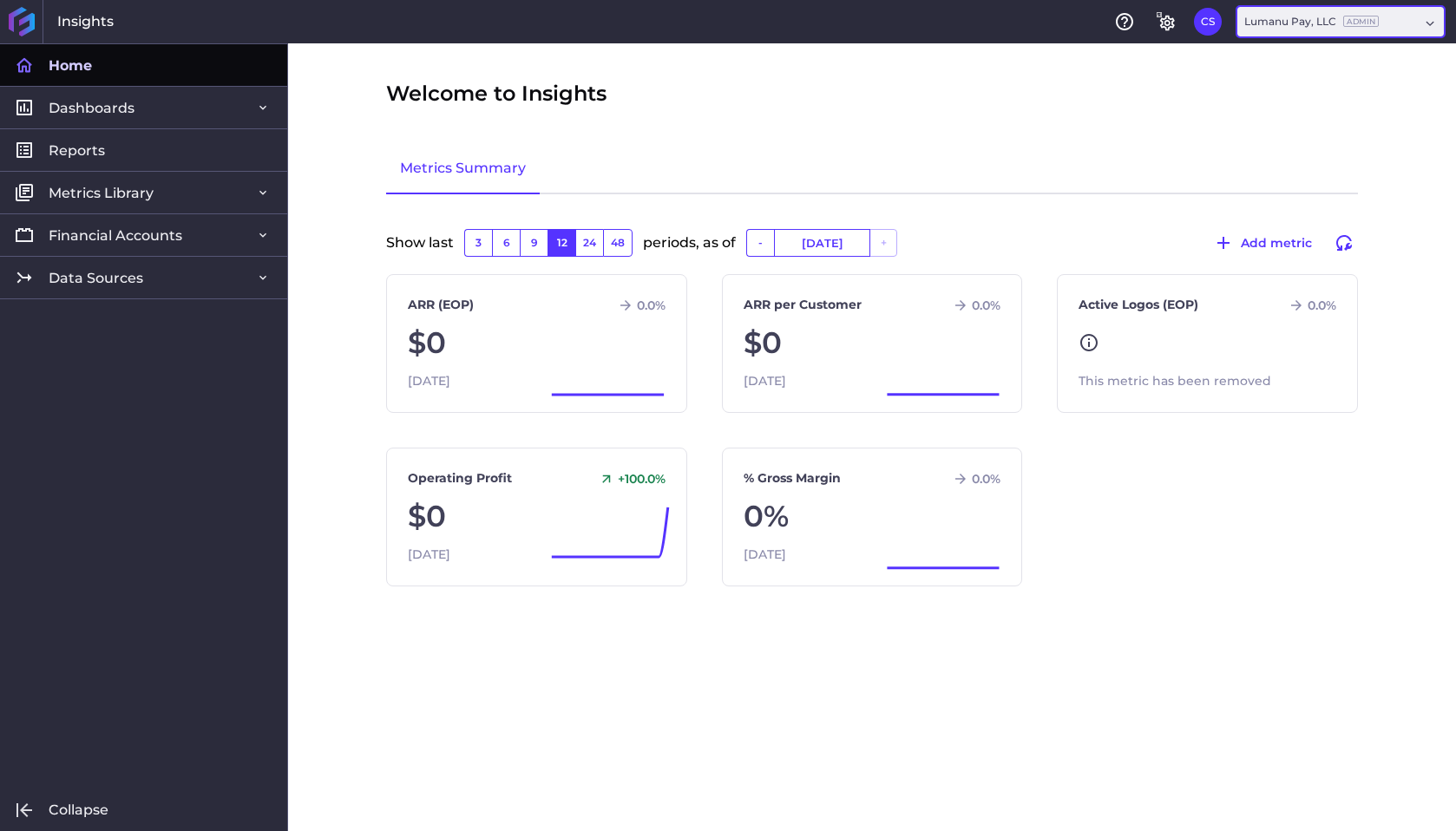
click at [1424, 20] on div "Lumanu Pay, LLC Admin" at bounding box center [1341, 21] width 208 height 31
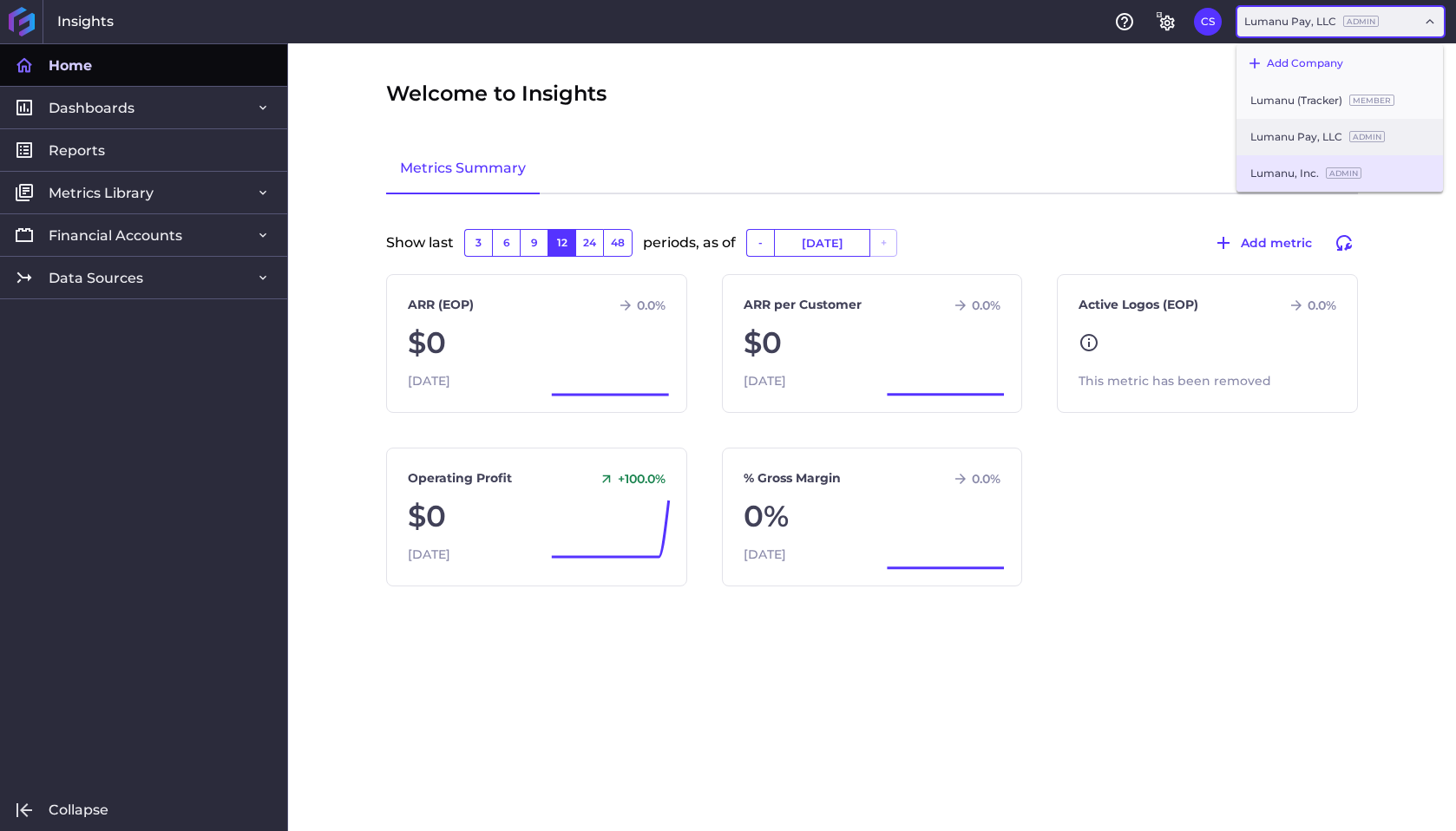
click at [1341, 165] on div "Lumanu, Inc. Admin" at bounding box center [1340, 173] width 207 height 36
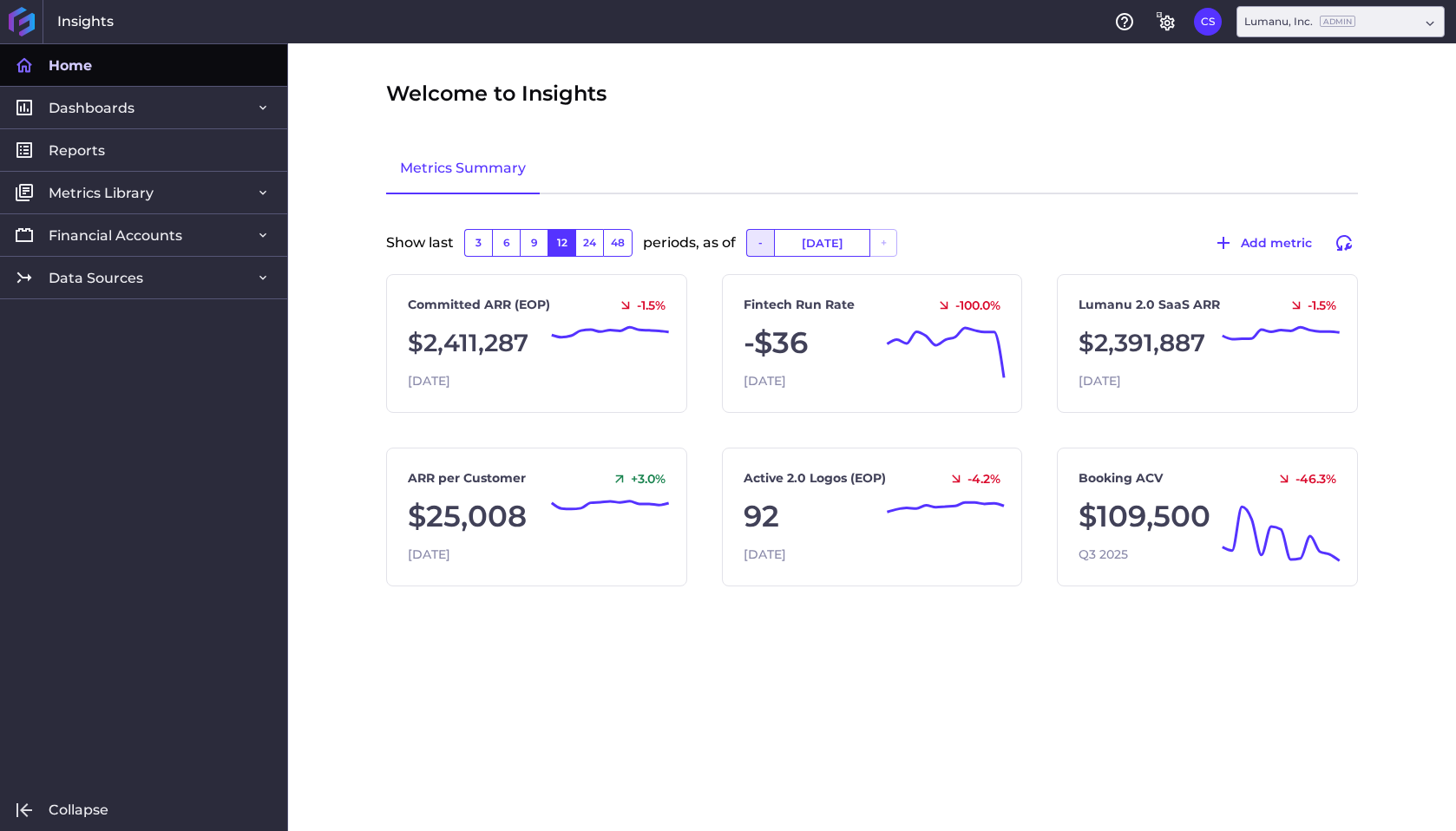
click at [758, 237] on button "-" at bounding box center [760, 242] width 28 height 28
type input "[DATE]"
